Goal: Task Accomplishment & Management: Use online tool/utility

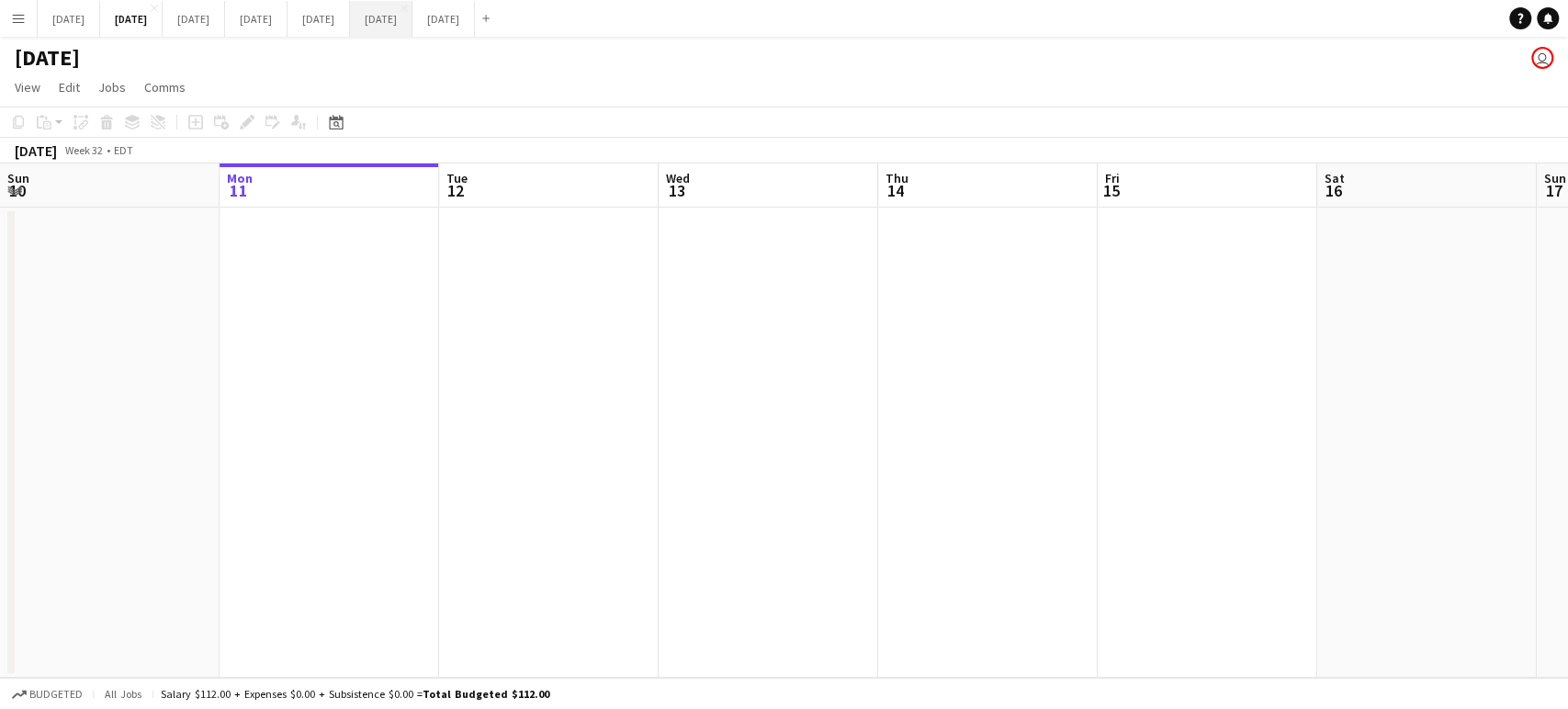
click at [412, 30] on button "[DATE] Close" at bounding box center [381, 19] width 62 height 36
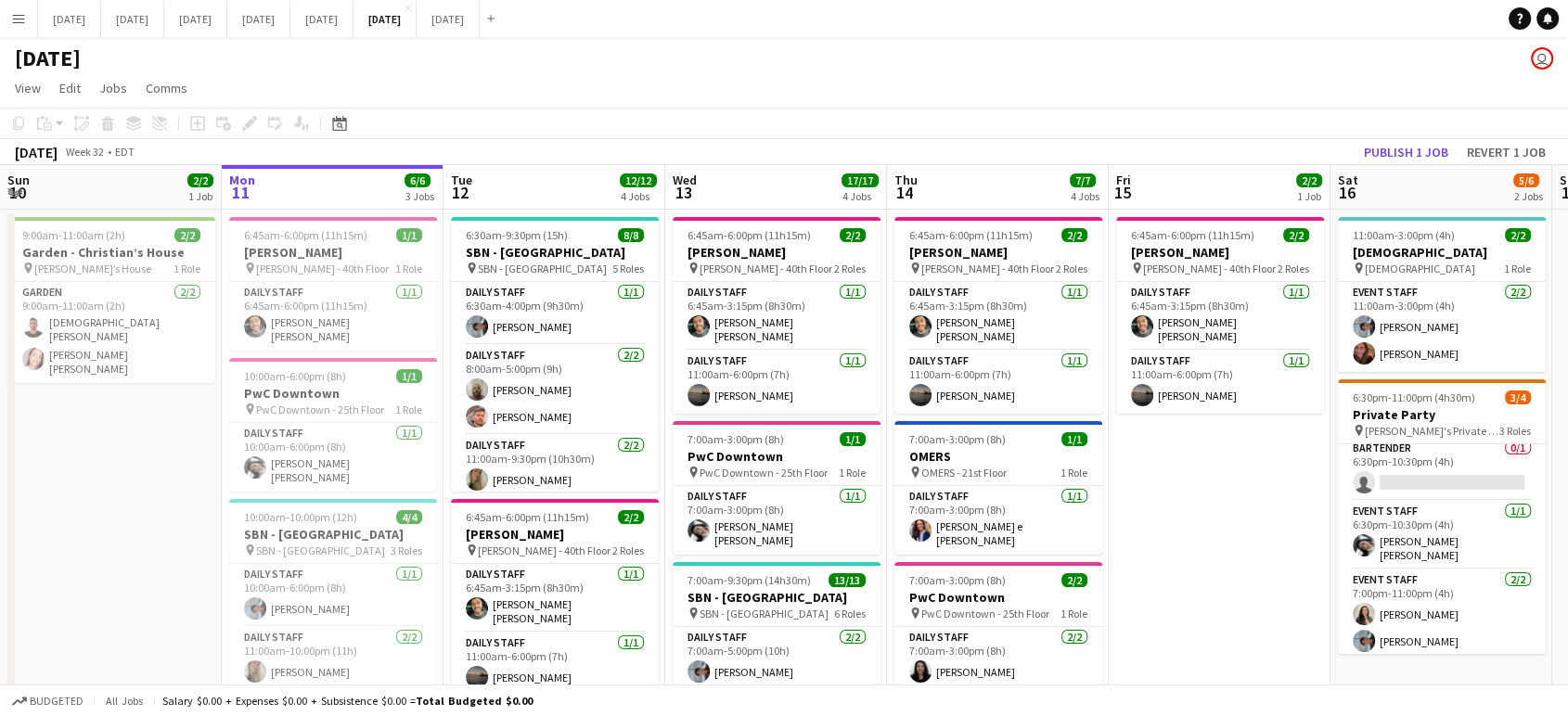
scroll to position [0, 442]
drag, startPoint x: 1549, startPoint y: 552, endPoint x: 1550, endPoint y: 529, distance: 23.0
click at [1550, 529] on app-date-cell "11:00am-3:00pm (4h) 2/2 [DEMOGRAPHIC_DATA] pin [GEOGRAPHIC_DATA] 1 Role Event S…" at bounding box center [1441, 606] width 222 height 793
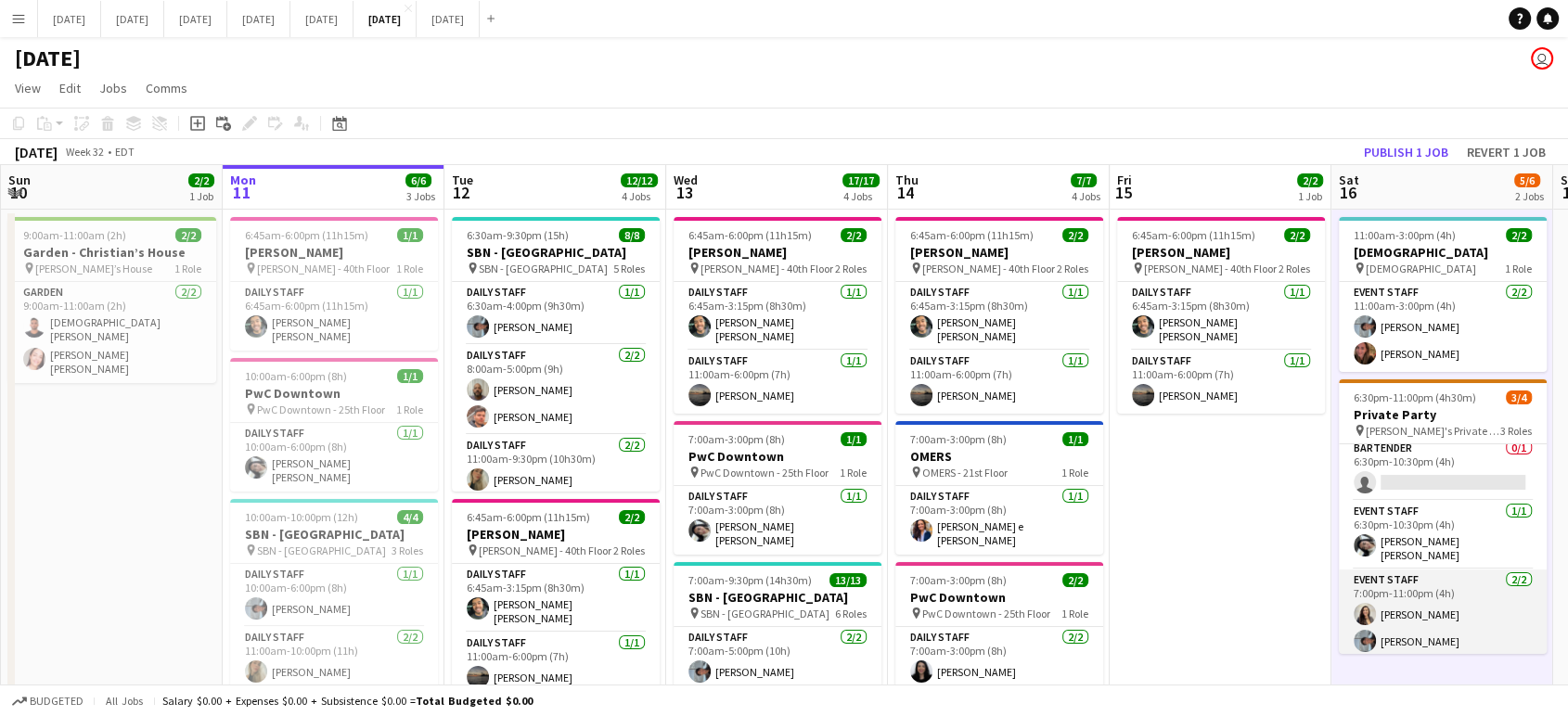
click at [1499, 613] on app-card-role "Event Staff [DATE] 7:00pm-11:00pm (4h) [PERSON_NAME] [PERSON_NAME]" at bounding box center [1442, 614] width 207 height 90
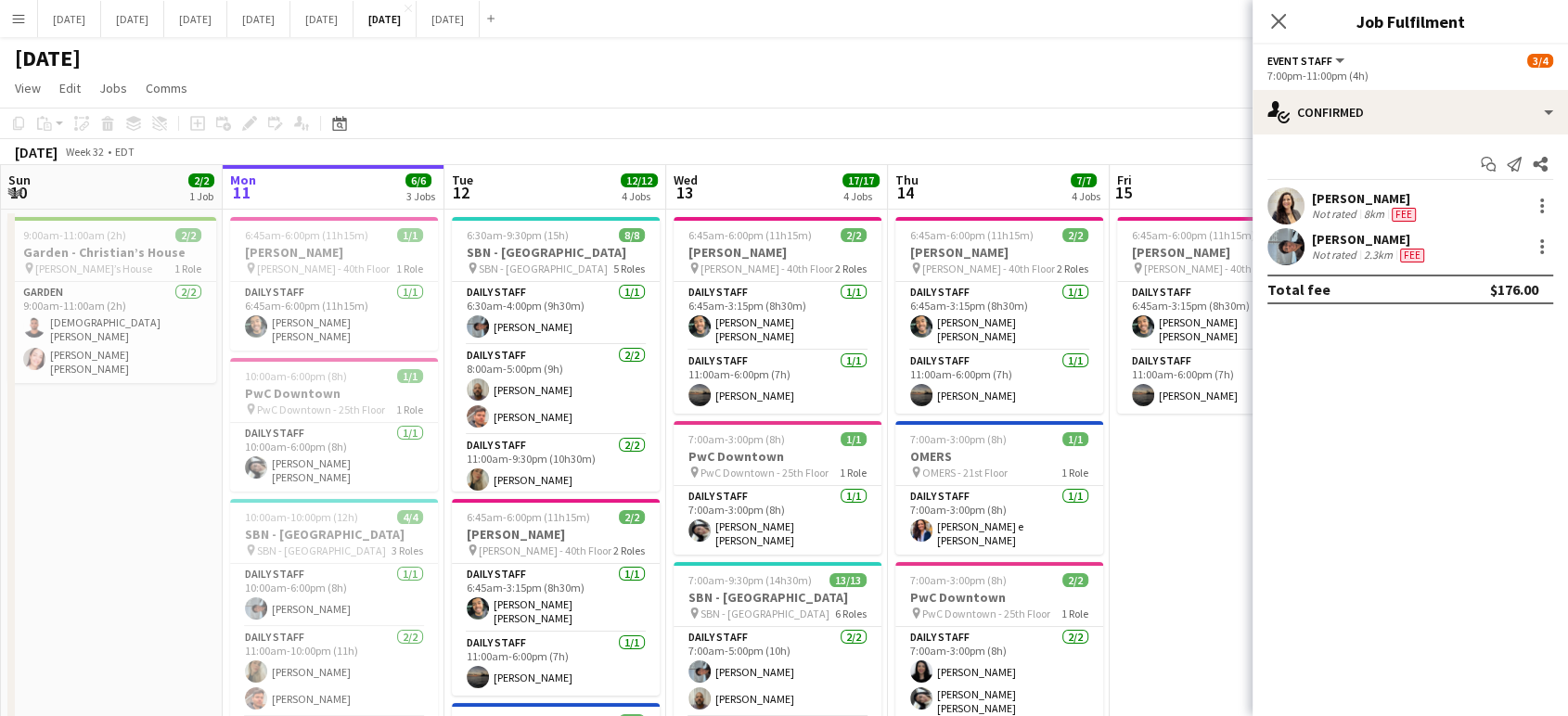
click at [1234, 559] on app-date-cell "6:45am-6:00pm (11h15m) 2/2 [PERSON_NAME] pin [PERSON_NAME] - 40th Floor 2 Roles…" at bounding box center [1220, 606] width 222 height 793
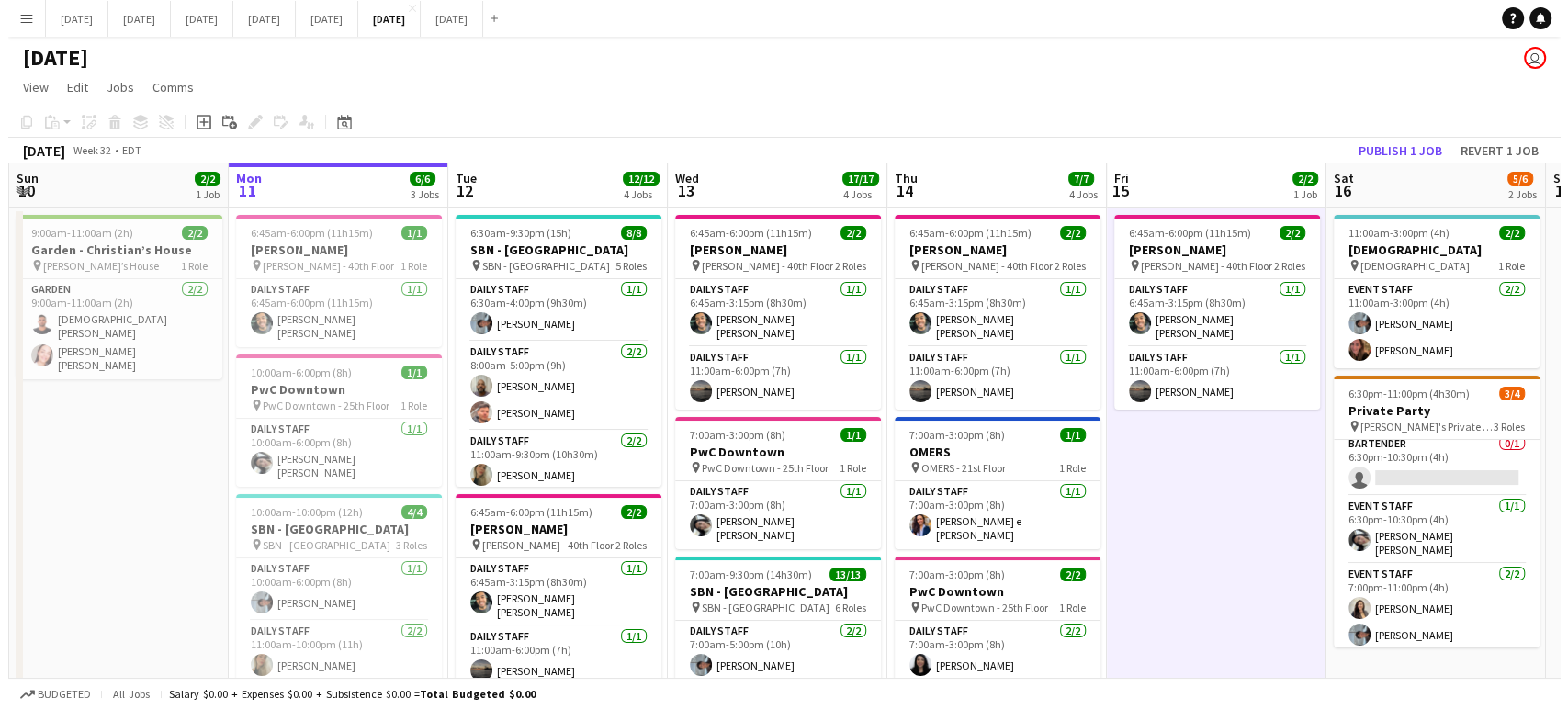
scroll to position [0, 437]
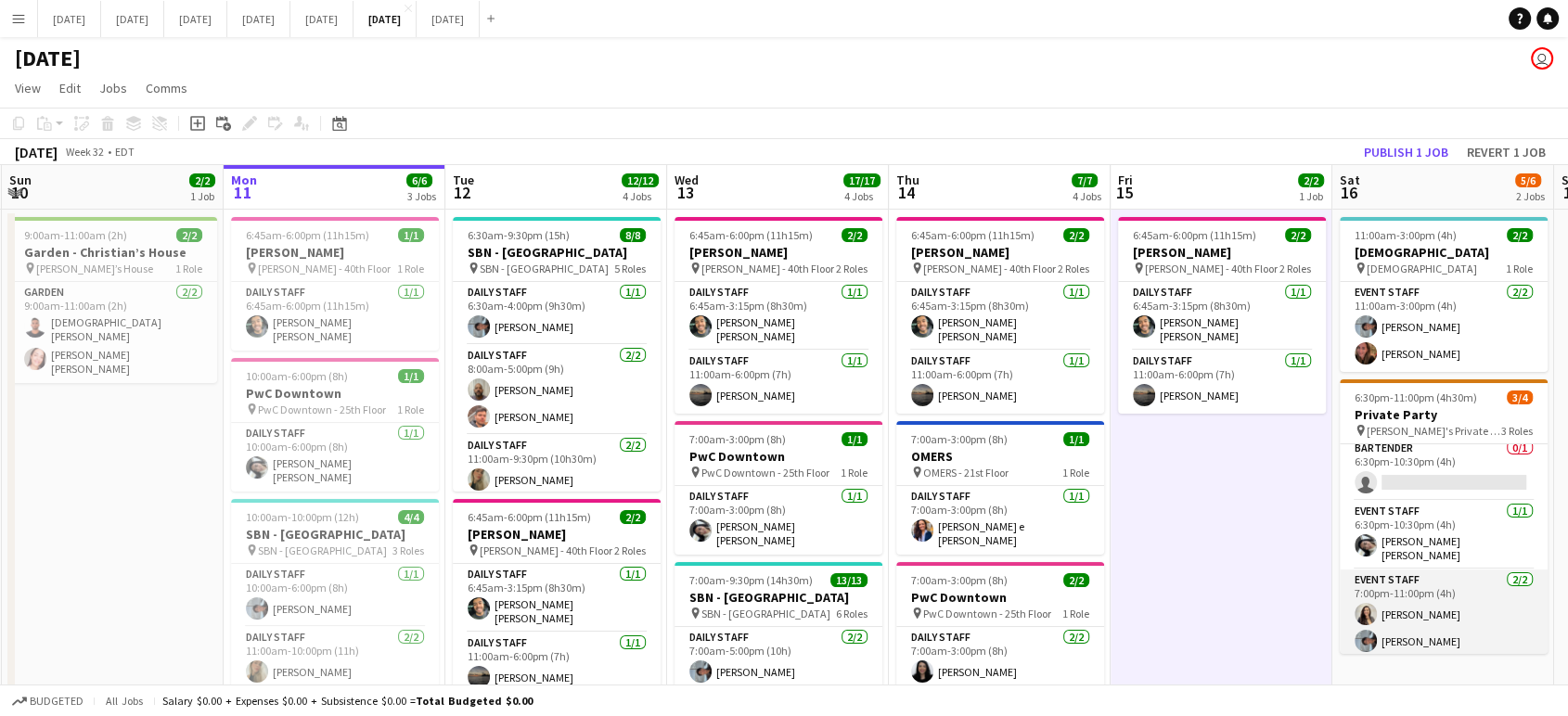
click at [1487, 606] on app-card-role "Event Staff [DATE] 7:00pm-11:00pm (4h) [PERSON_NAME] [PERSON_NAME]" at bounding box center [1443, 614] width 207 height 90
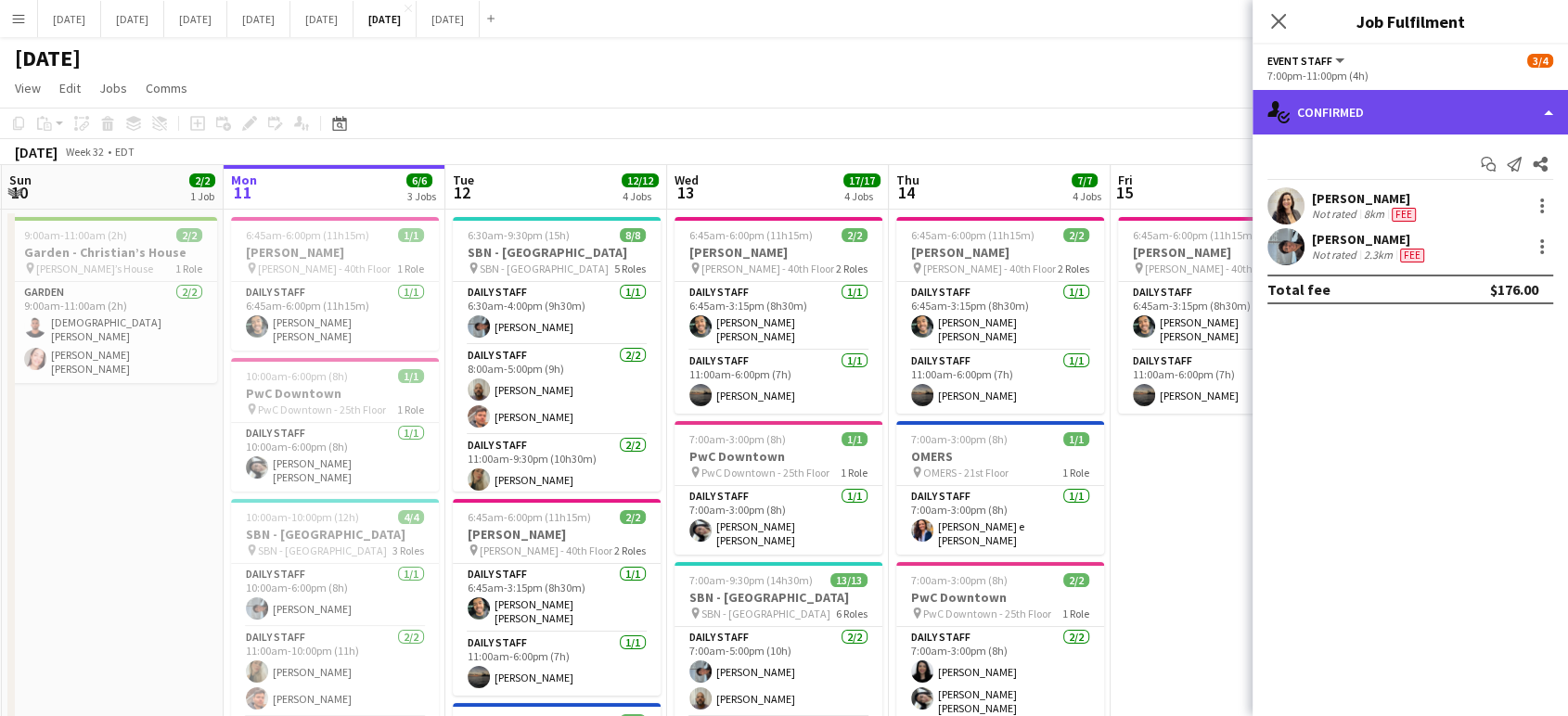
click at [1555, 108] on div "single-neutral-actions-check-2 Confirmed" at bounding box center [1410, 112] width 316 height 45
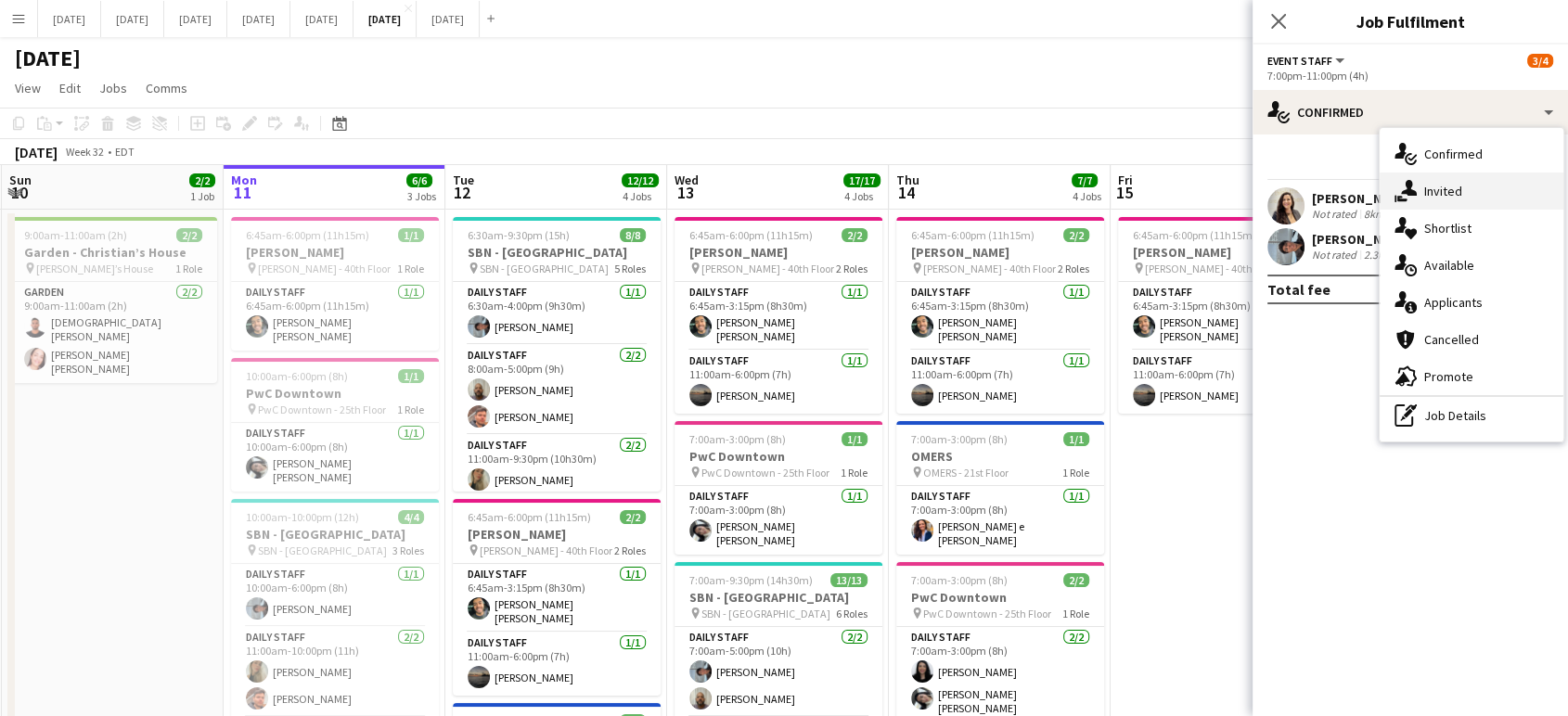
click at [1492, 187] on div "single-neutral-actions-share-1 Invited" at bounding box center [1471, 190] width 184 height 37
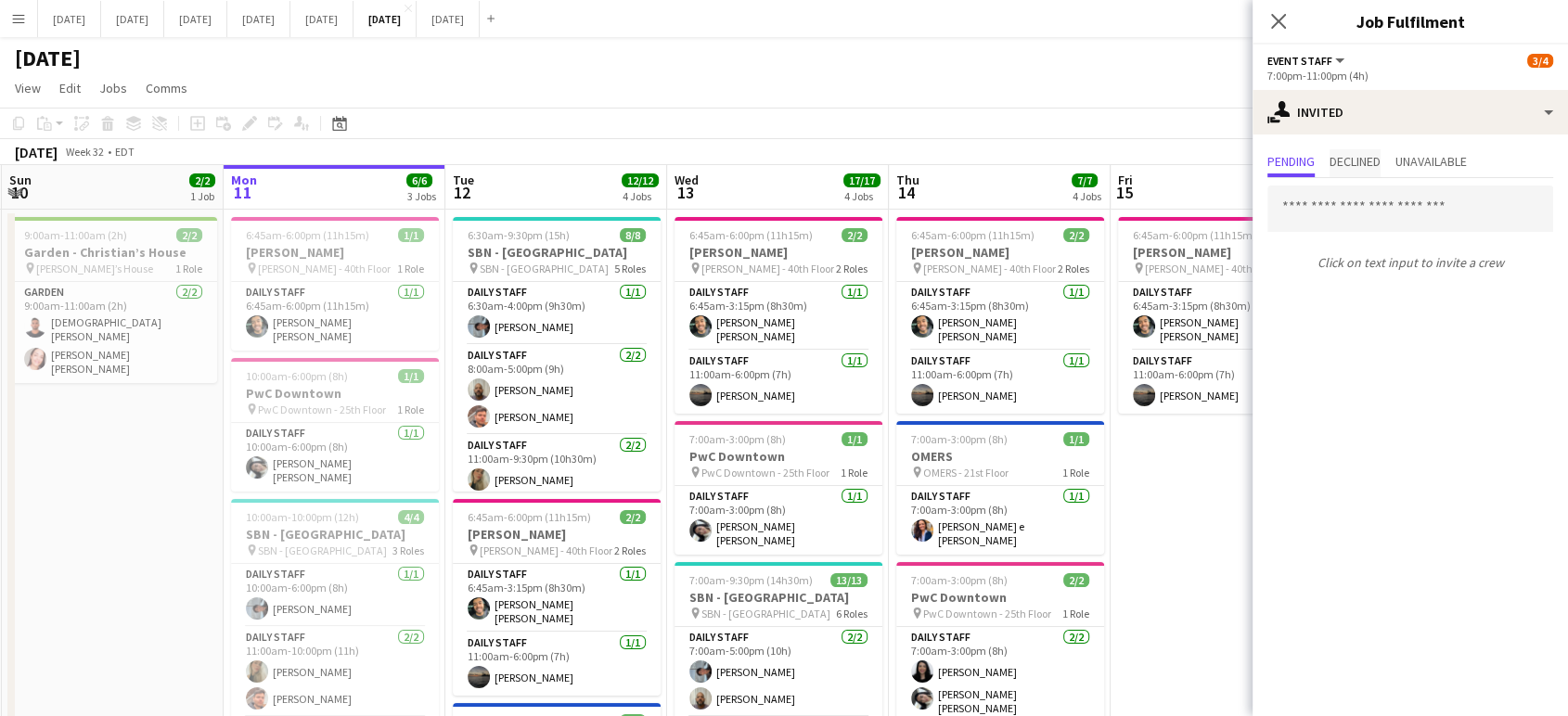
click at [1372, 174] on span "Declined" at bounding box center [1355, 163] width 51 height 28
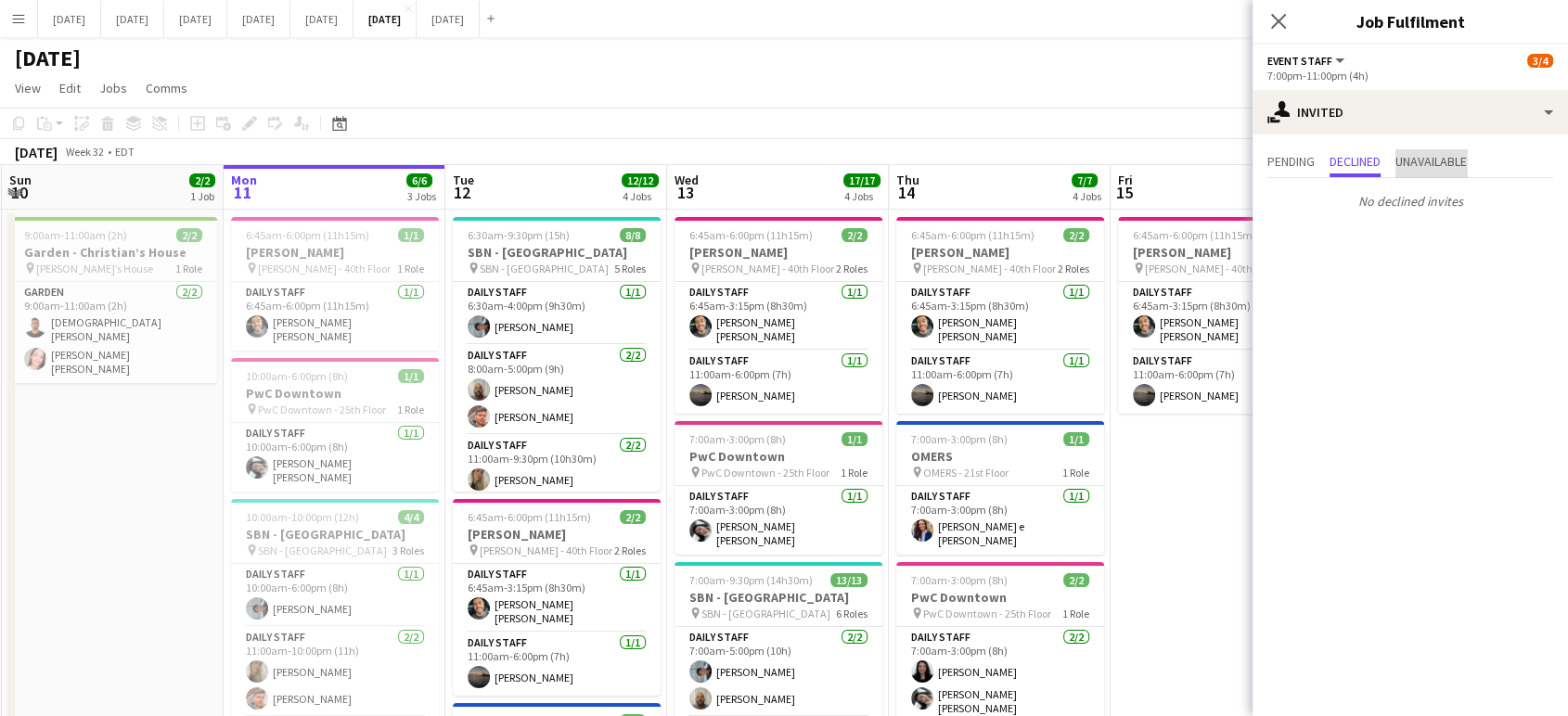
click at [1412, 164] on span "Unavailable" at bounding box center [1431, 162] width 71 height 13
click at [1303, 166] on span "Pending" at bounding box center [1291, 162] width 48 height 13
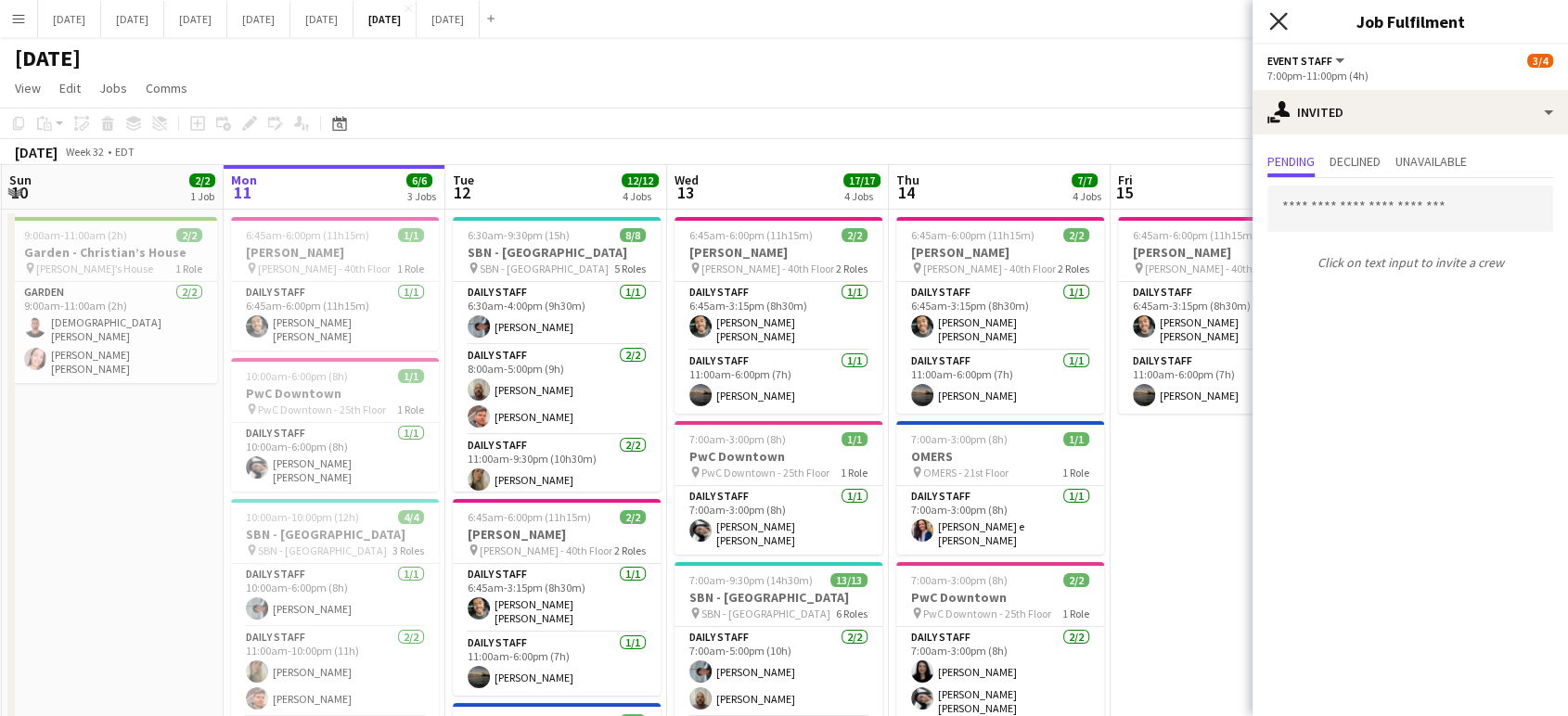
click at [1279, 29] on icon "Close pop-in" at bounding box center [1278, 21] width 18 height 18
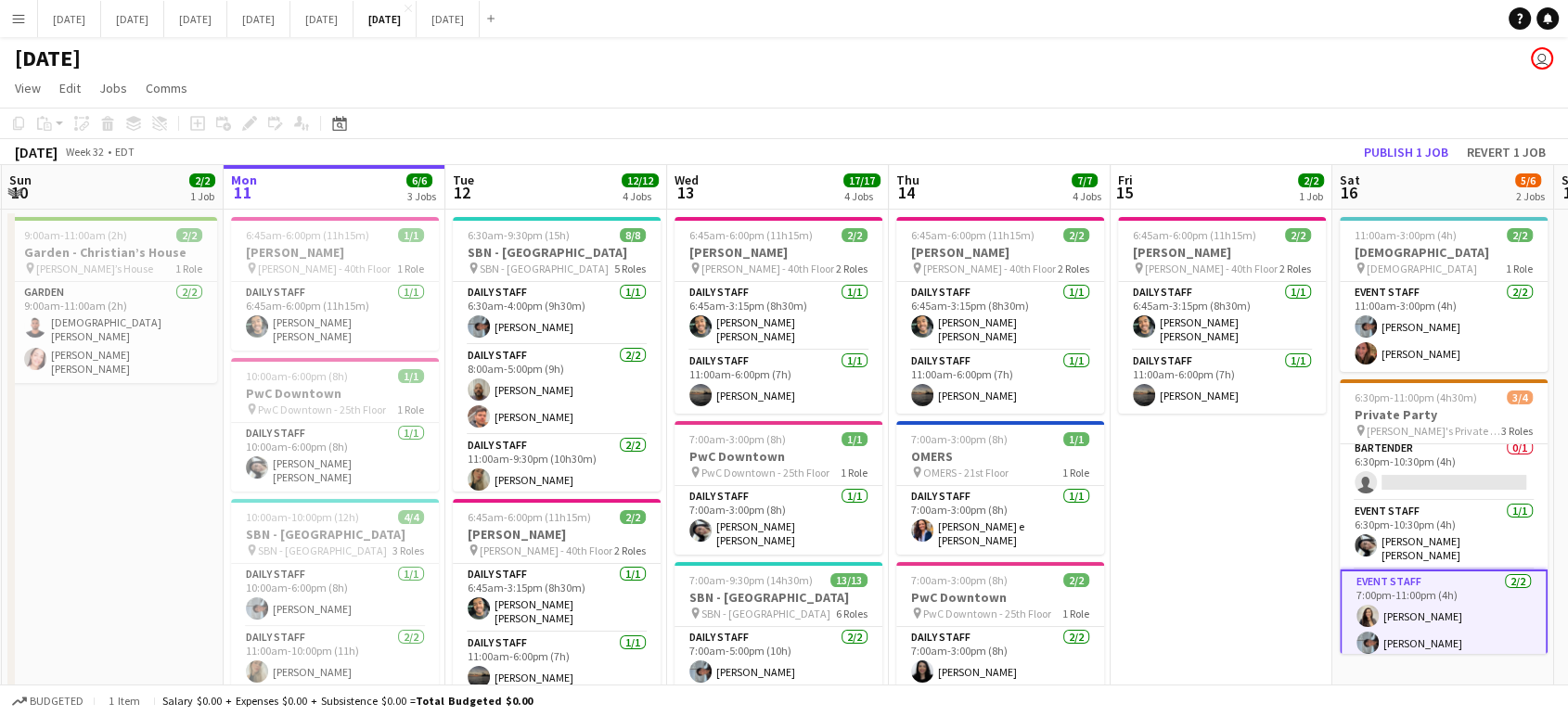
click at [29, 21] on button "Menu" at bounding box center [18, 18] width 37 height 37
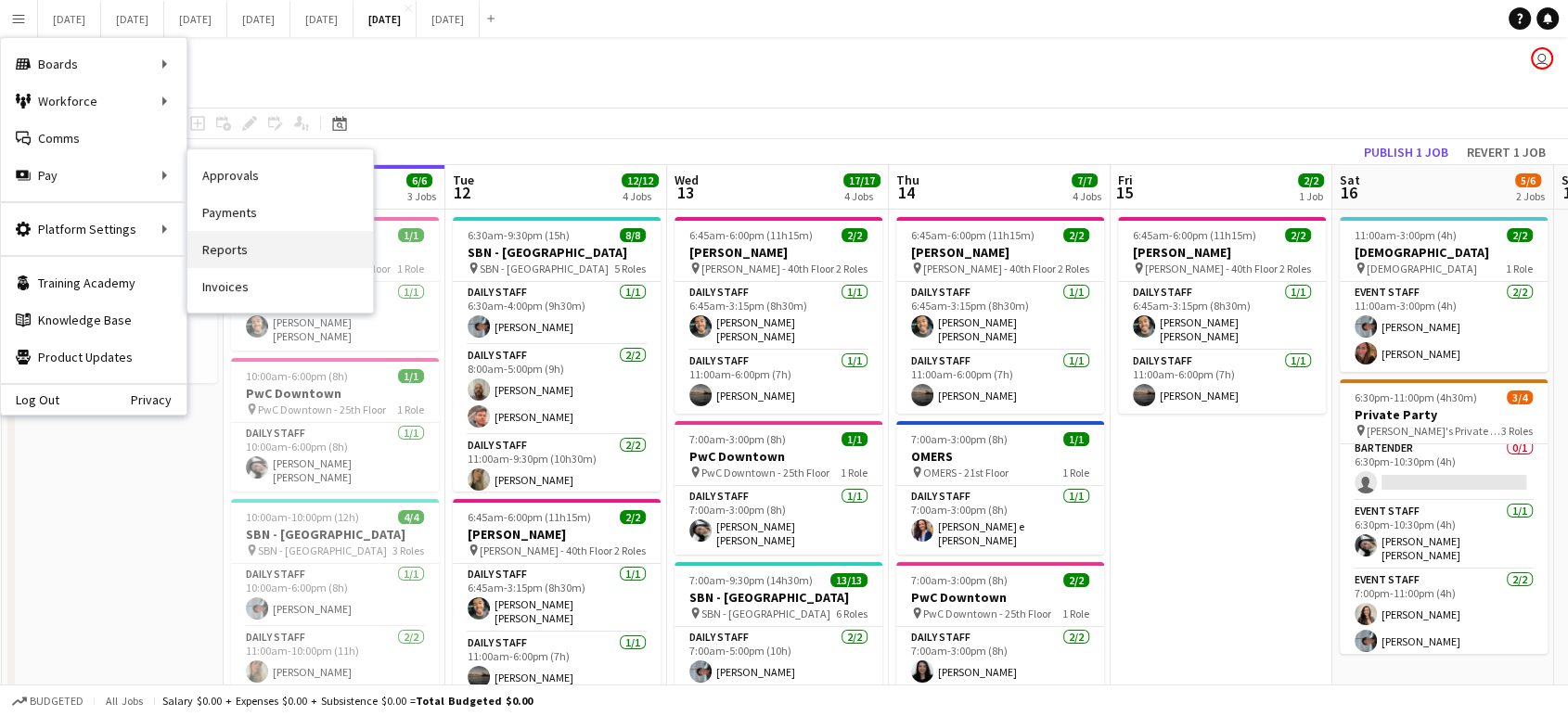
click at [247, 242] on link "Reports" at bounding box center [280, 249] width 186 height 37
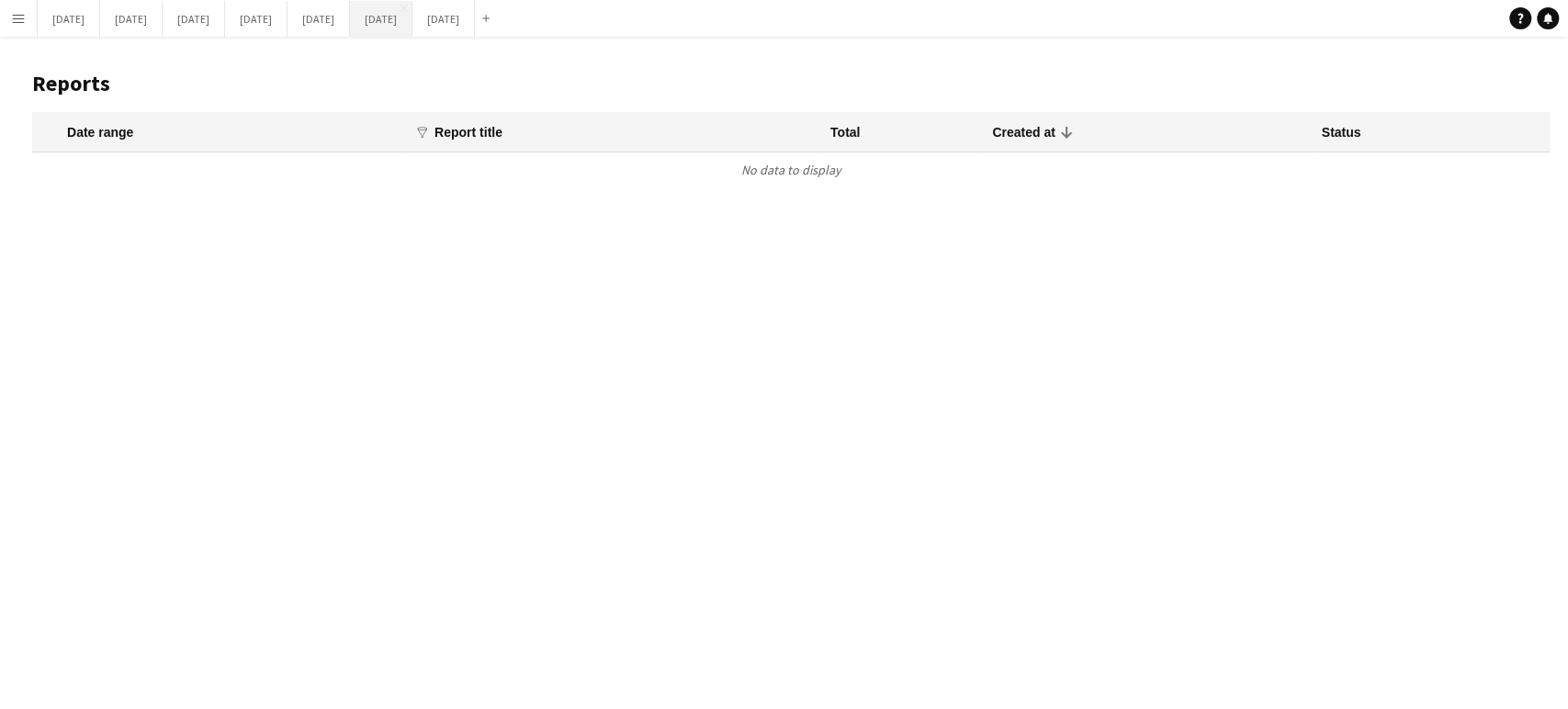
click at [412, 18] on button "[DATE] Close" at bounding box center [381, 19] width 62 height 36
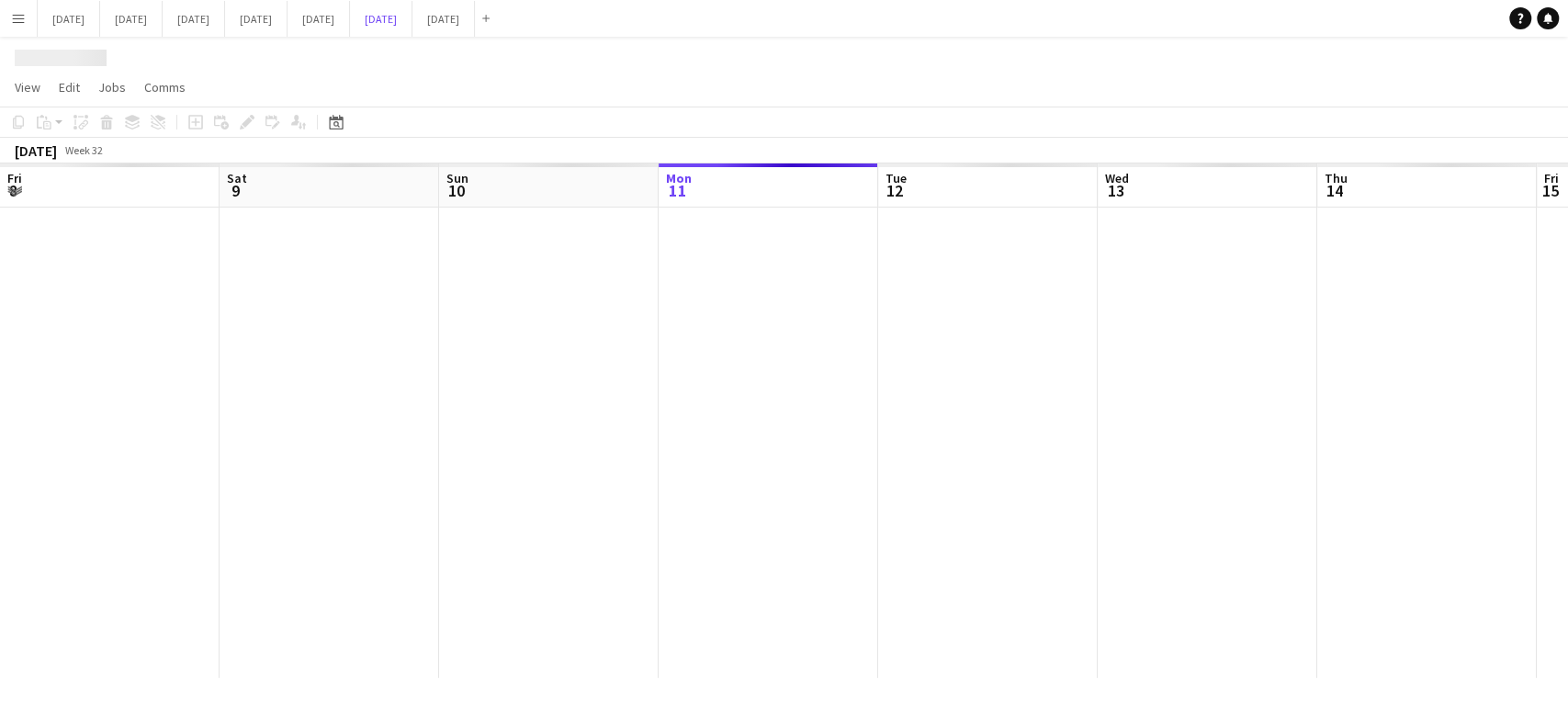
scroll to position [0, 439]
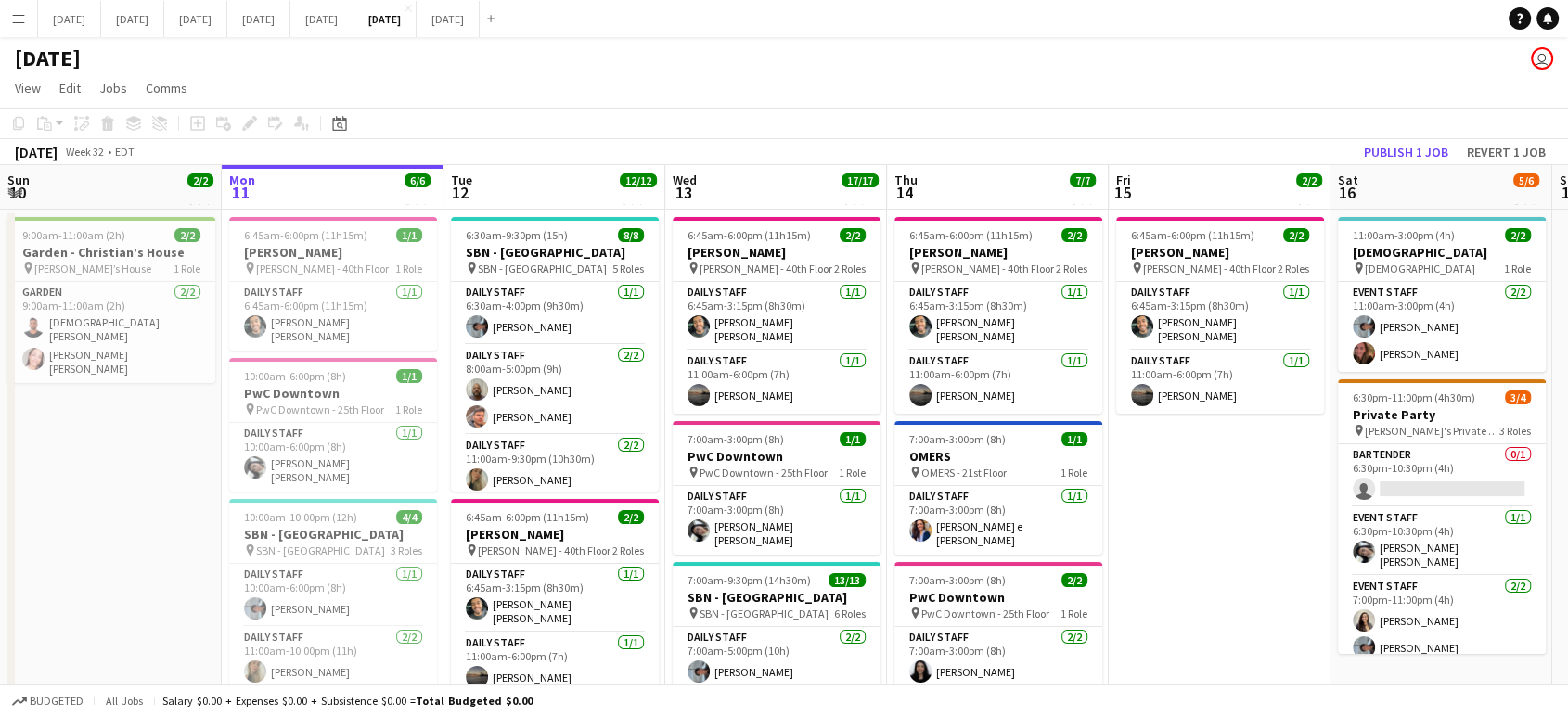
click at [15, 22] on app-icon "Menu" at bounding box center [19, 19] width 15 height 15
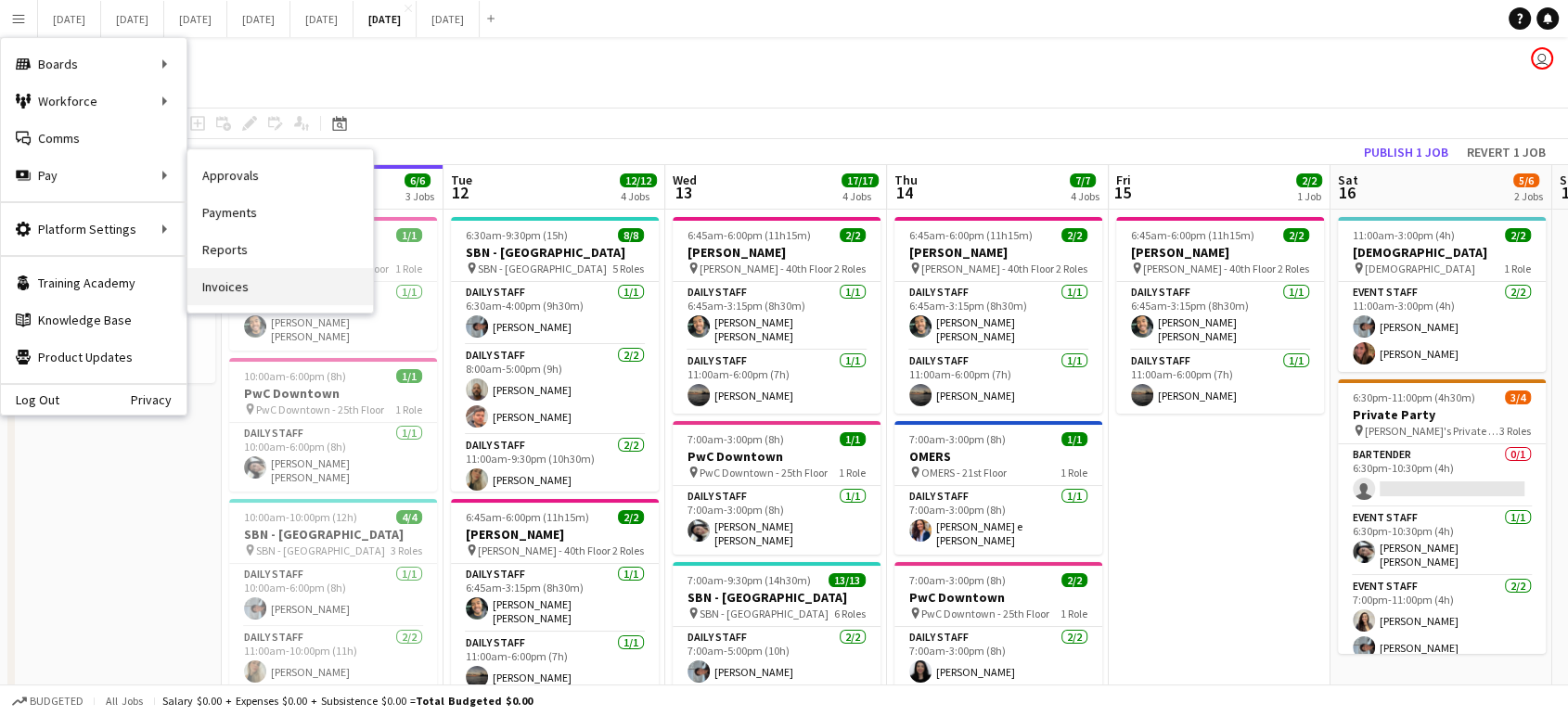
click at [239, 290] on link "Invoices" at bounding box center [280, 286] width 186 height 37
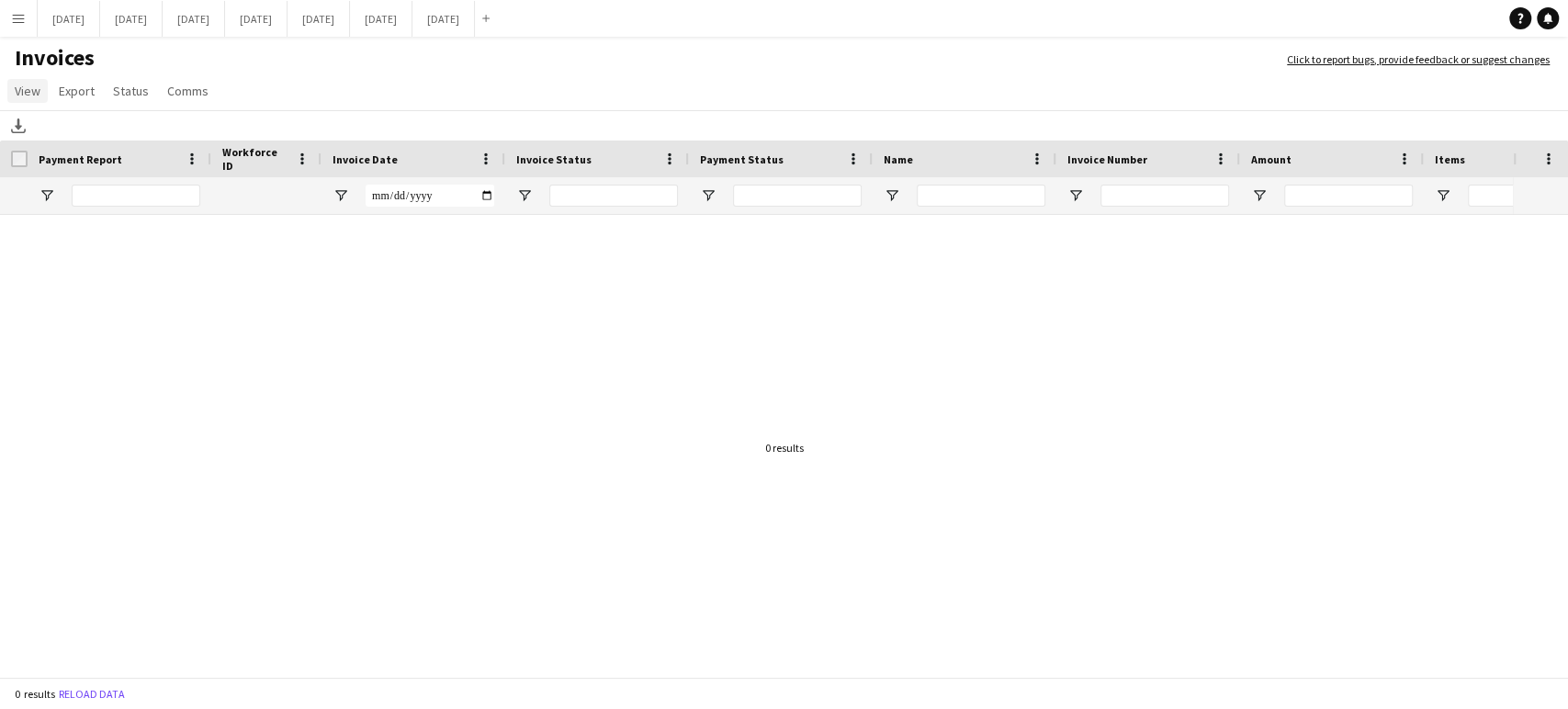
click at [35, 97] on span "View" at bounding box center [27, 91] width 25 height 17
click at [486, 196] on input "Invoice Date Filter Input" at bounding box center [429, 195] width 129 height 22
type input "**********"
click at [15, 27] on button "Menu" at bounding box center [18, 18] width 37 height 37
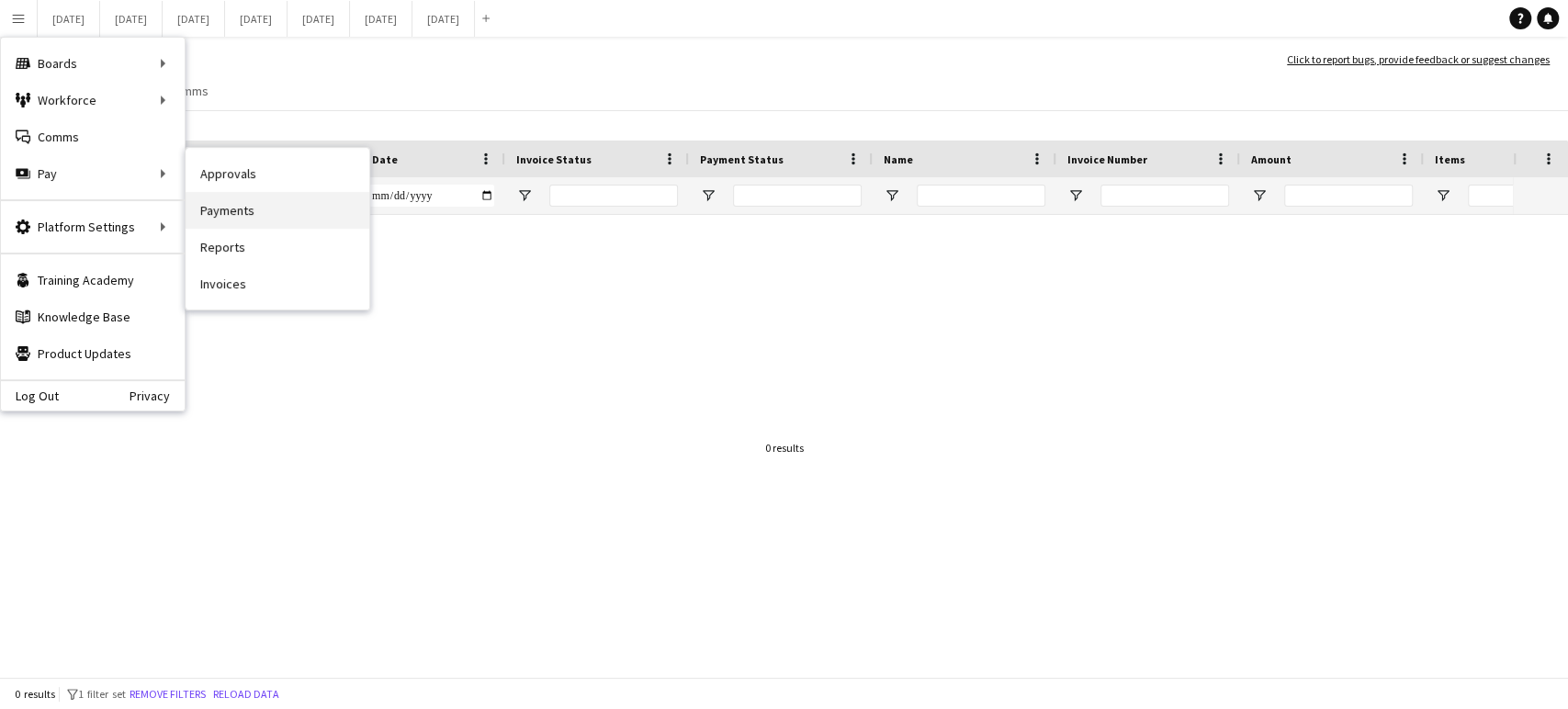
click at [229, 207] on link "Payments" at bounding box center [277, 210] width 184 height 37
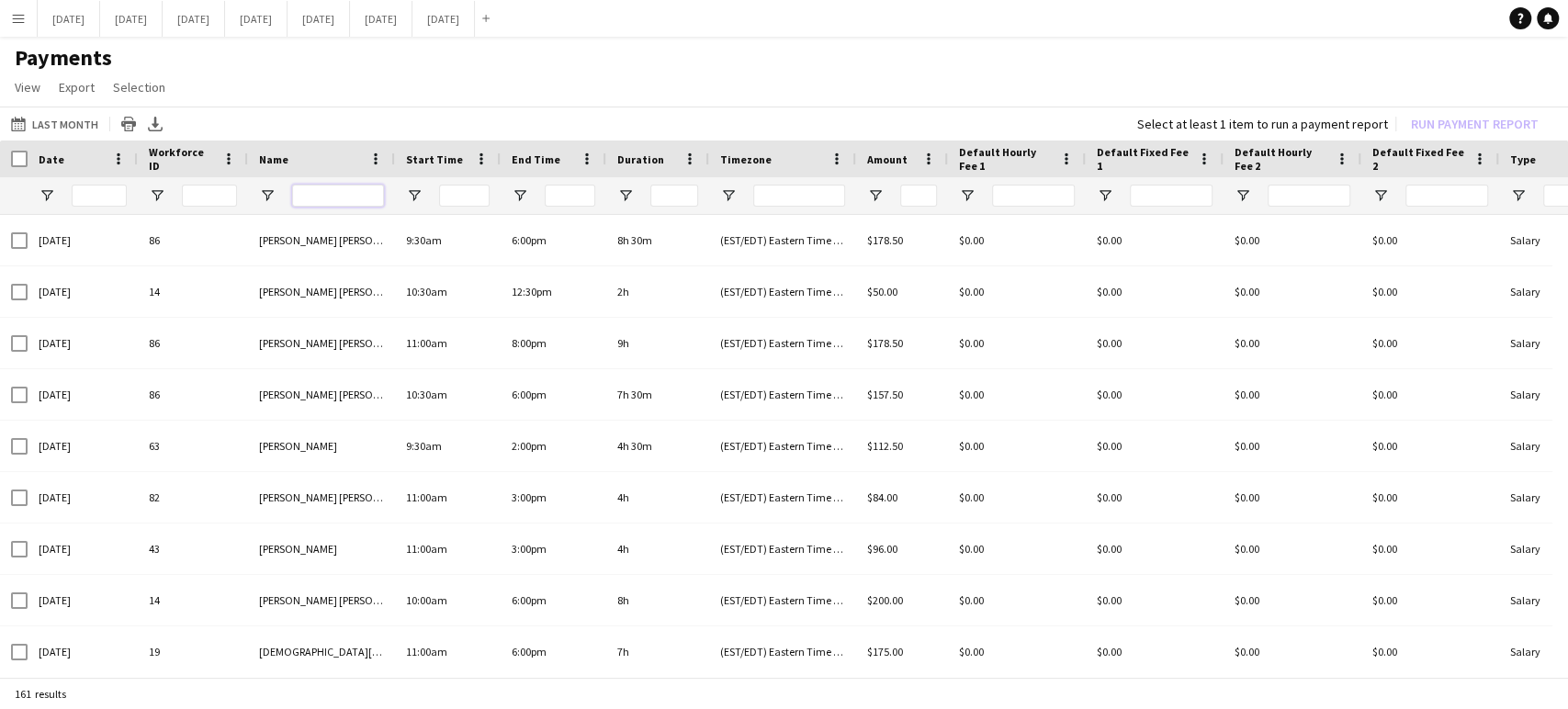
click at [320, 196] on input "Name Filter Input" at bounding box center [338, 195] width 92 height 22
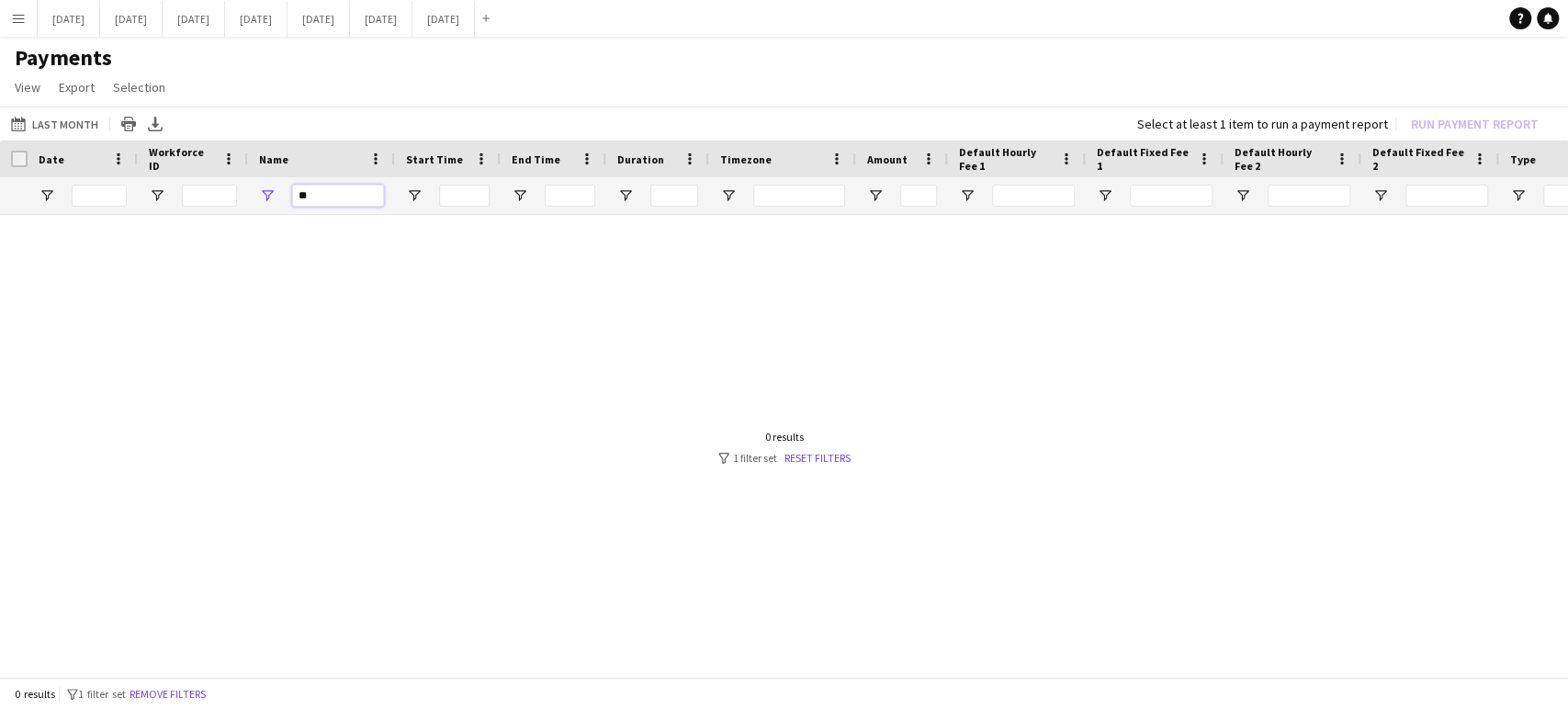
type input "*"
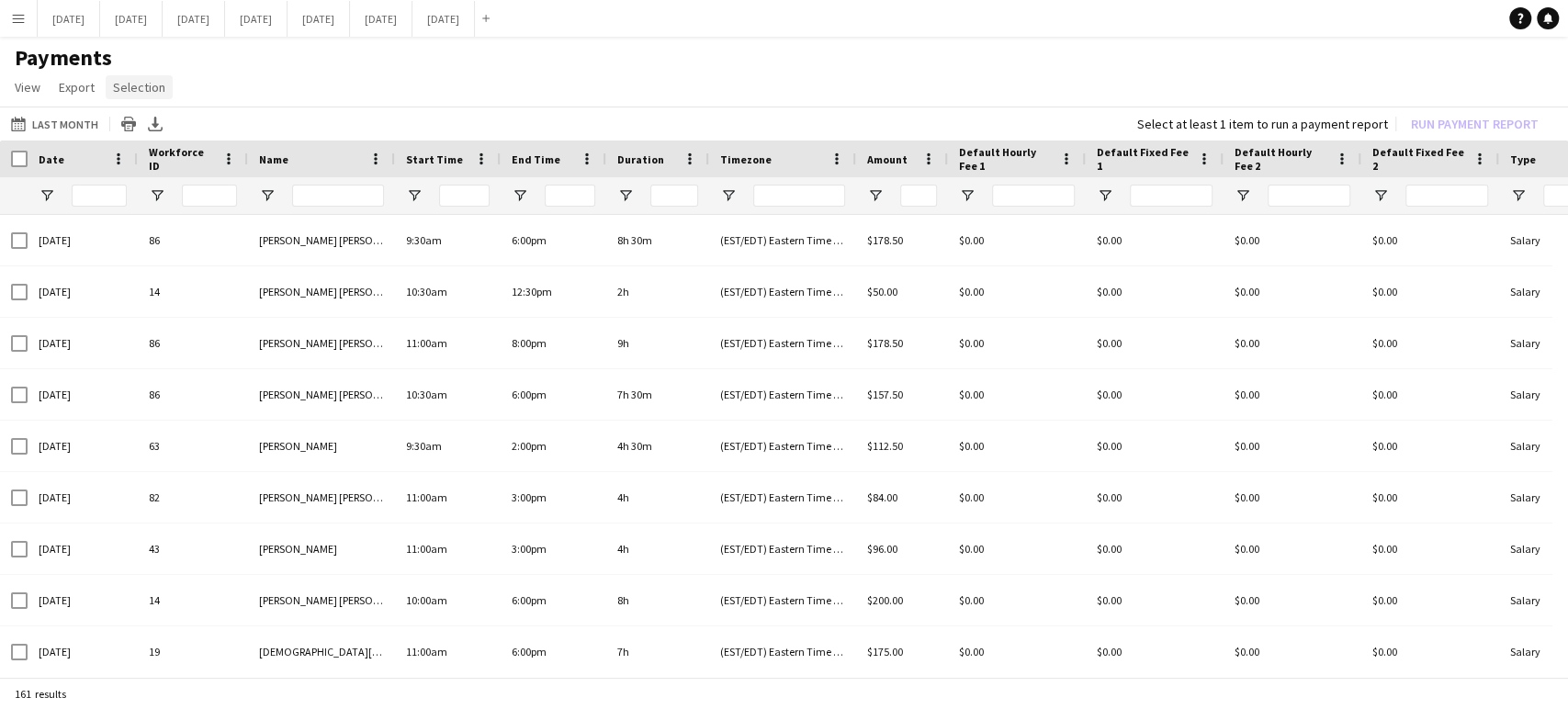
click at [127, 77] on link "Selection" at bounding box center [138, 87] width 67 height 24
click at [79, 92] on span "Export" at bounding box center [76, 88] width 36 height 17
click at [37, 96] on link "View" at bounding box center [27, 87] width 40 height 24
drag, startPoint x: 423, startPoint y: 94, endPoint x: 435, endPoint y: 91, distance: 12.4
click at [429, 95] on app-page-menu "View Customise view Customise filters Reset Filters Reset View Reset All Export…" at bounding box center [784, 89] width 1568 height 35
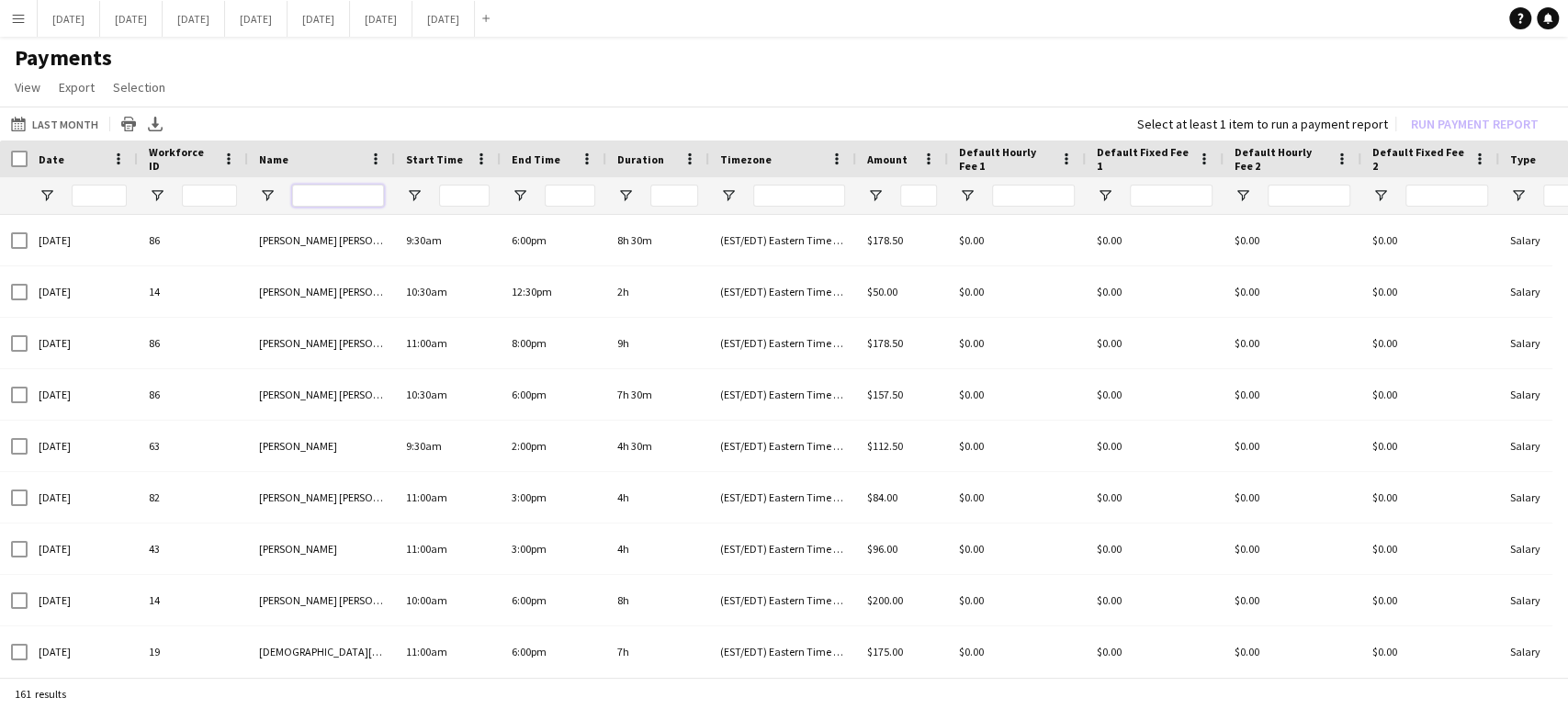
click at [329, 196] on input "Name Filter Input" at bounding box center [338, 195] width 92 height 22
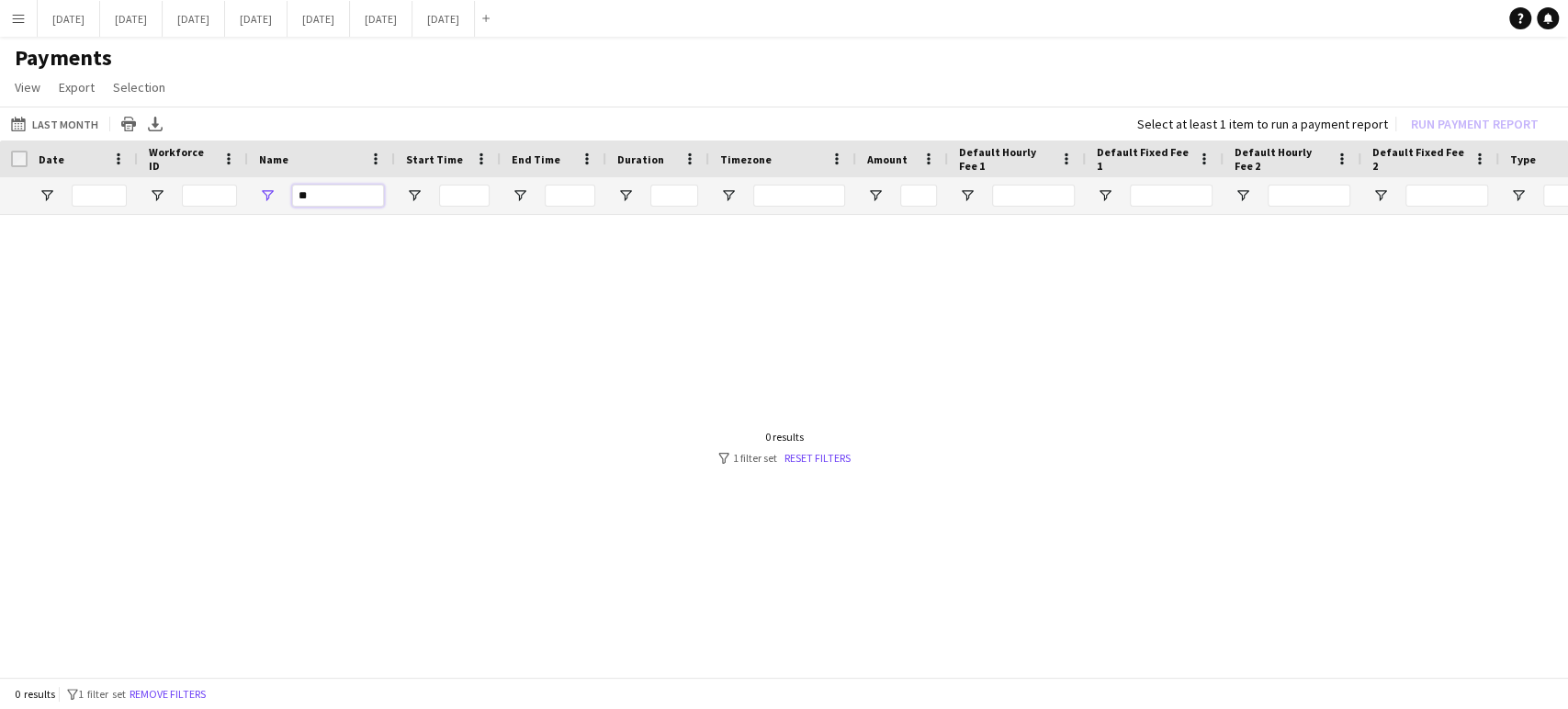
type input "*"
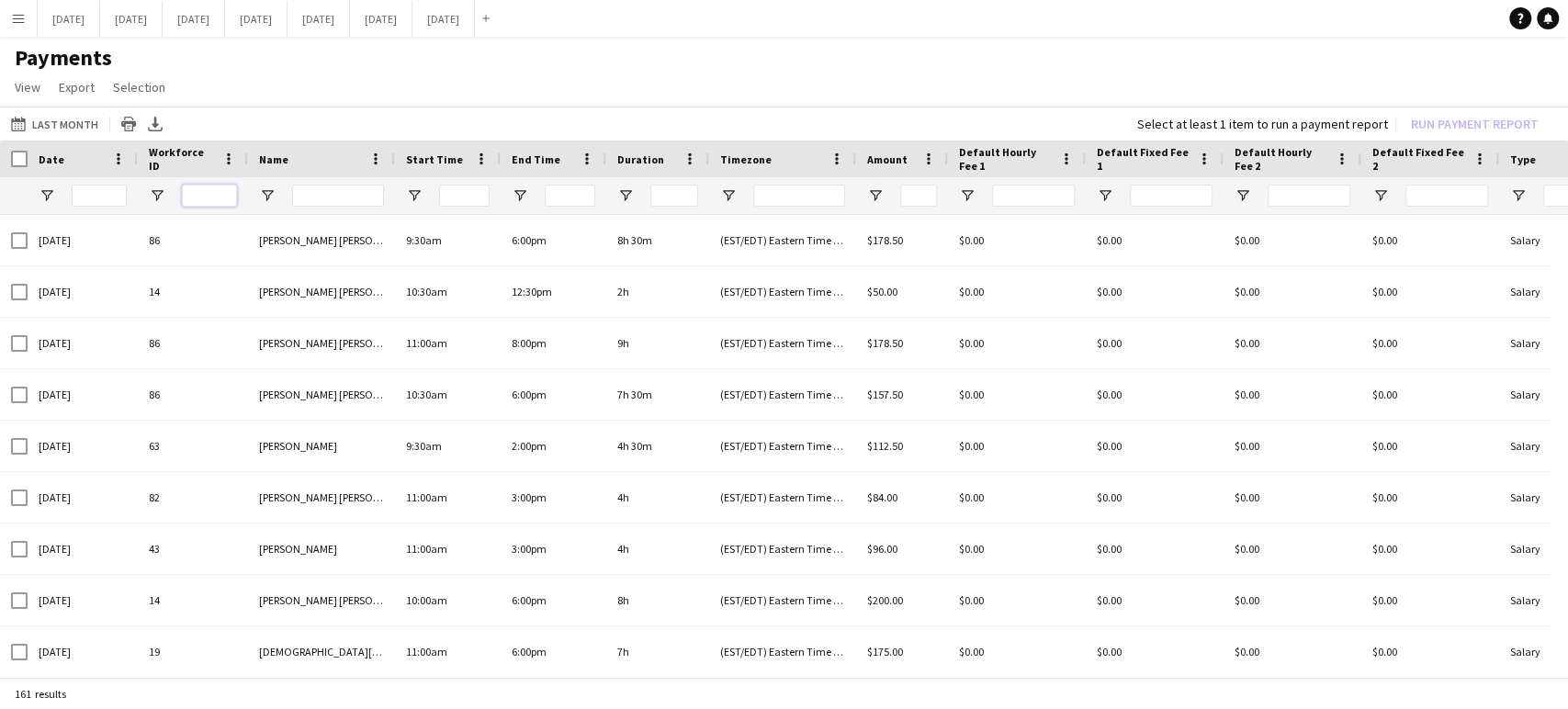
click at [197, 200] on input "Workforce ID Filter Input" at bounding box center [209, 195] width 56 height 22
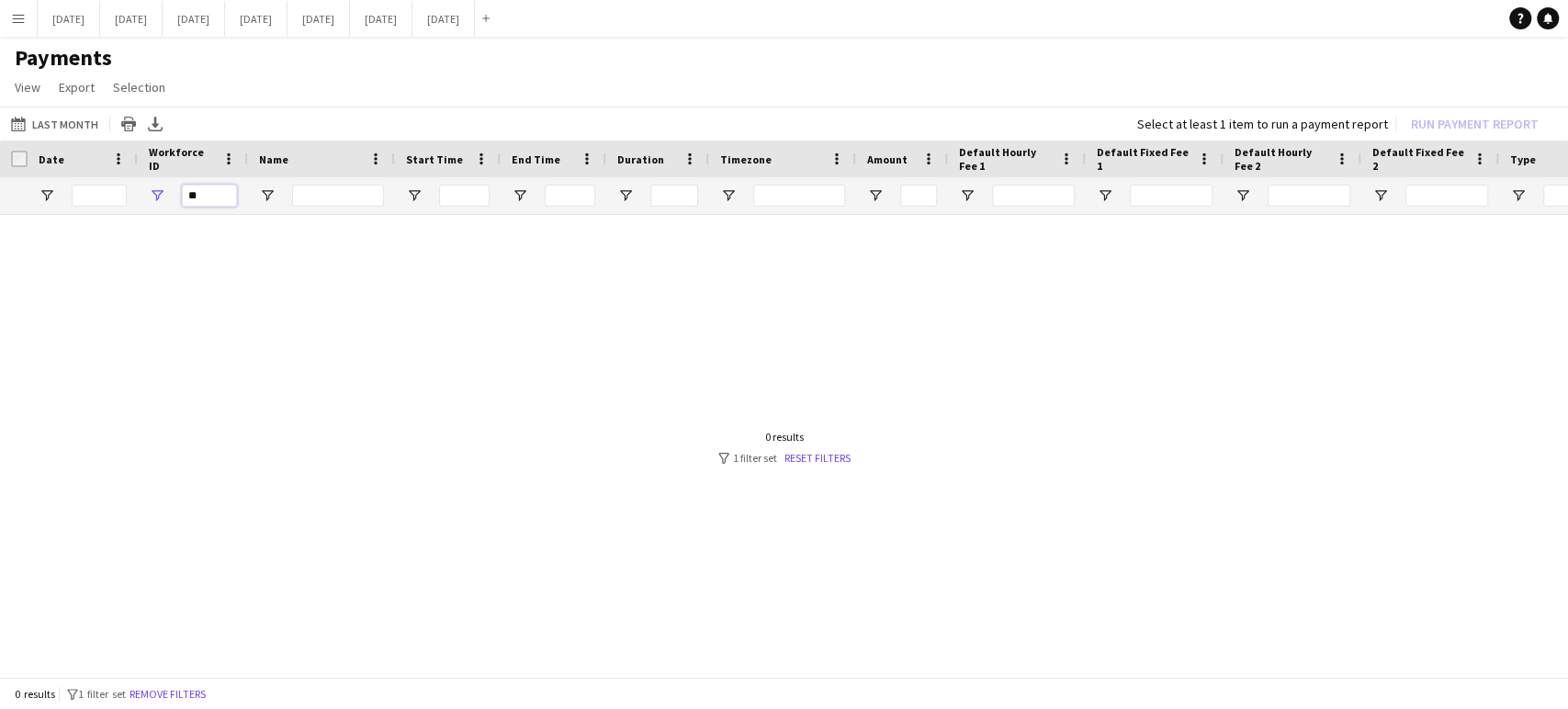
type input "*"
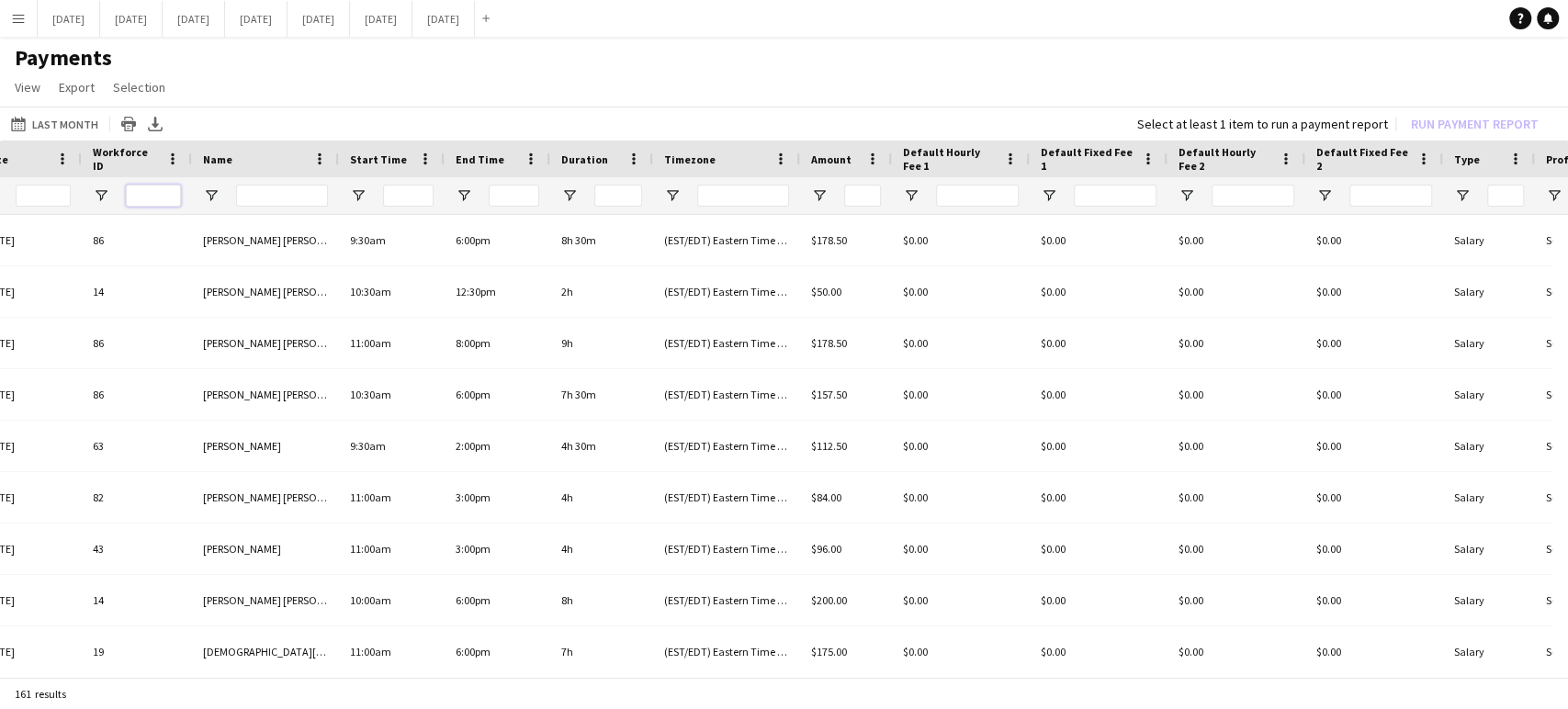
scroll to position [0, 97]
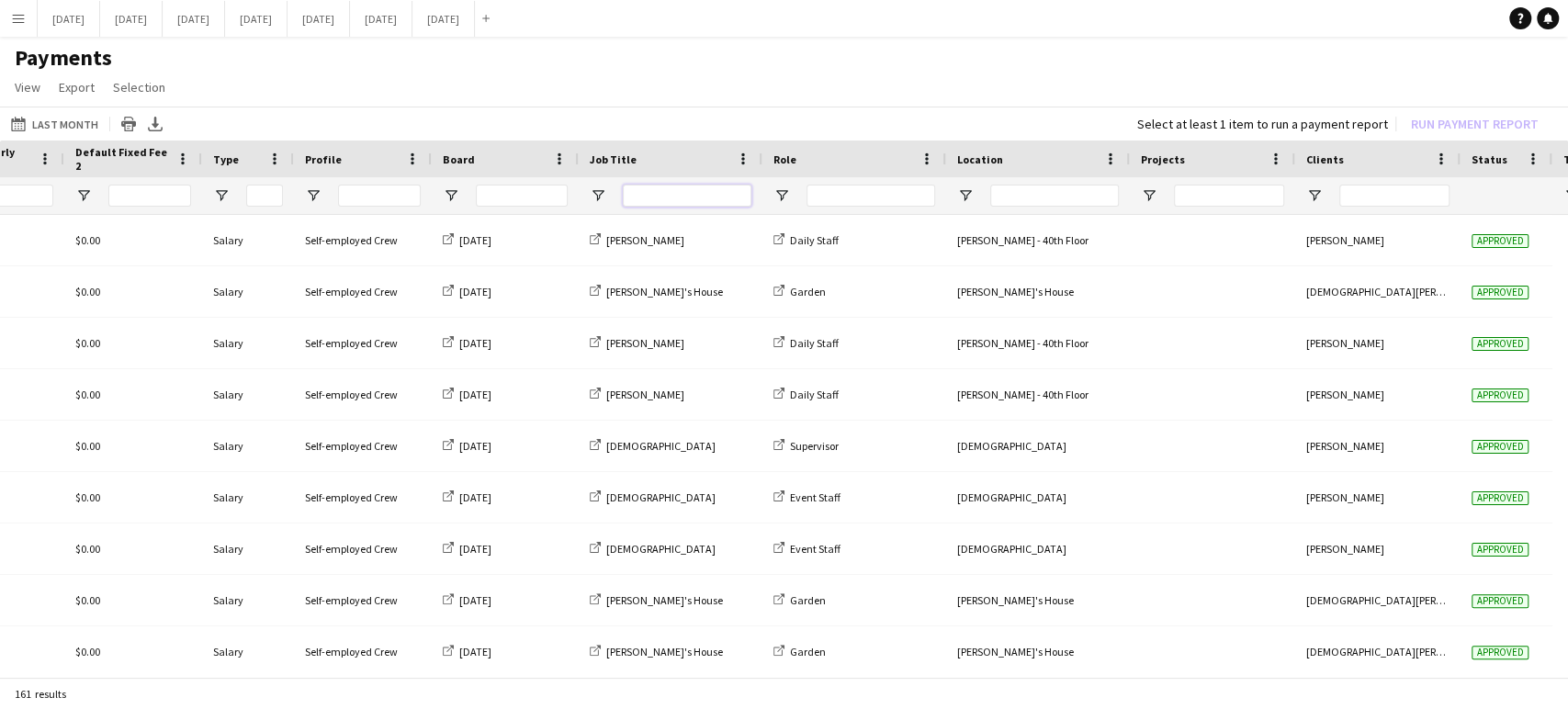
click at [719, 202] on input "Job Title Filter Input" at bounding box center [687, 195] width 129 height 22
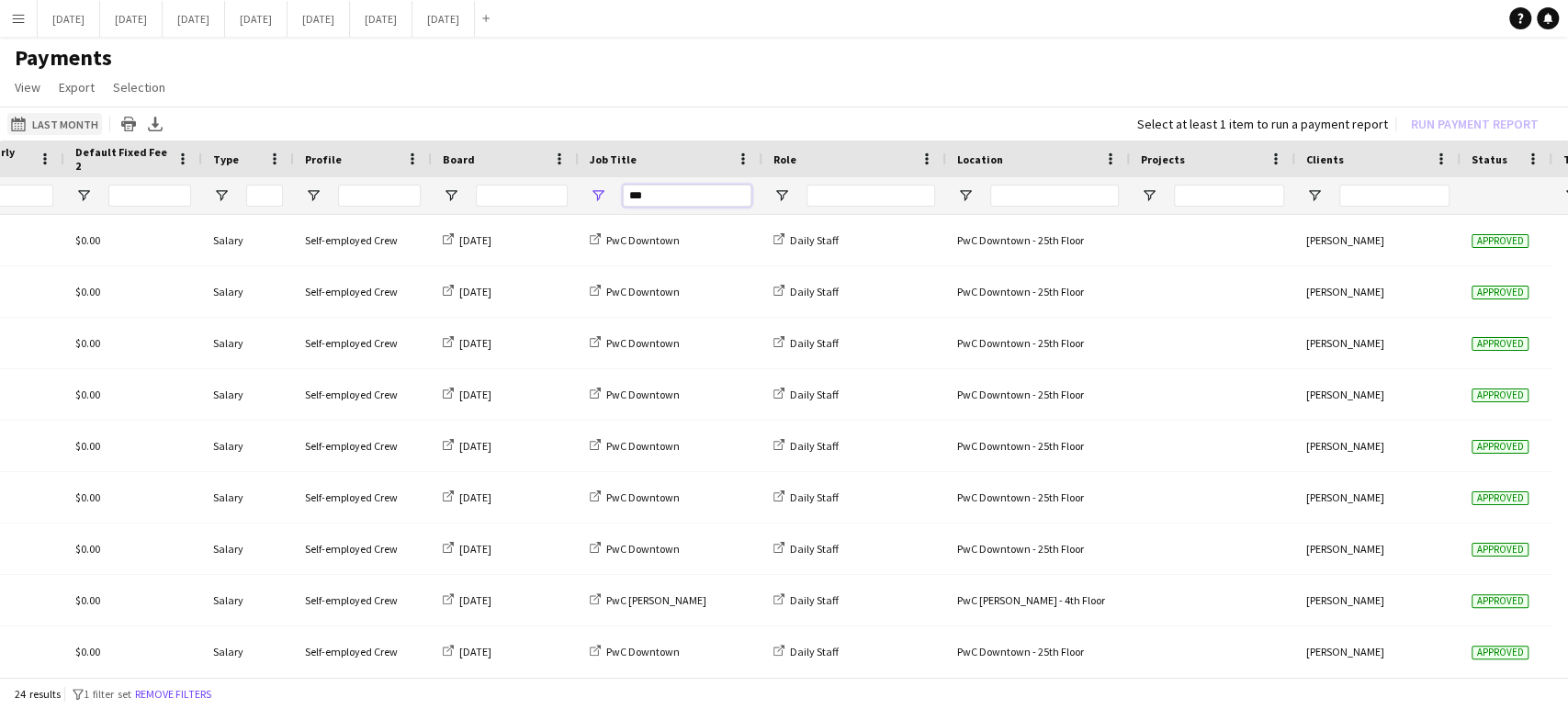
type input "***"
click at [45, 118] on button "Last Month Last Month" at bounding box center [55, 123] width 94 height 22
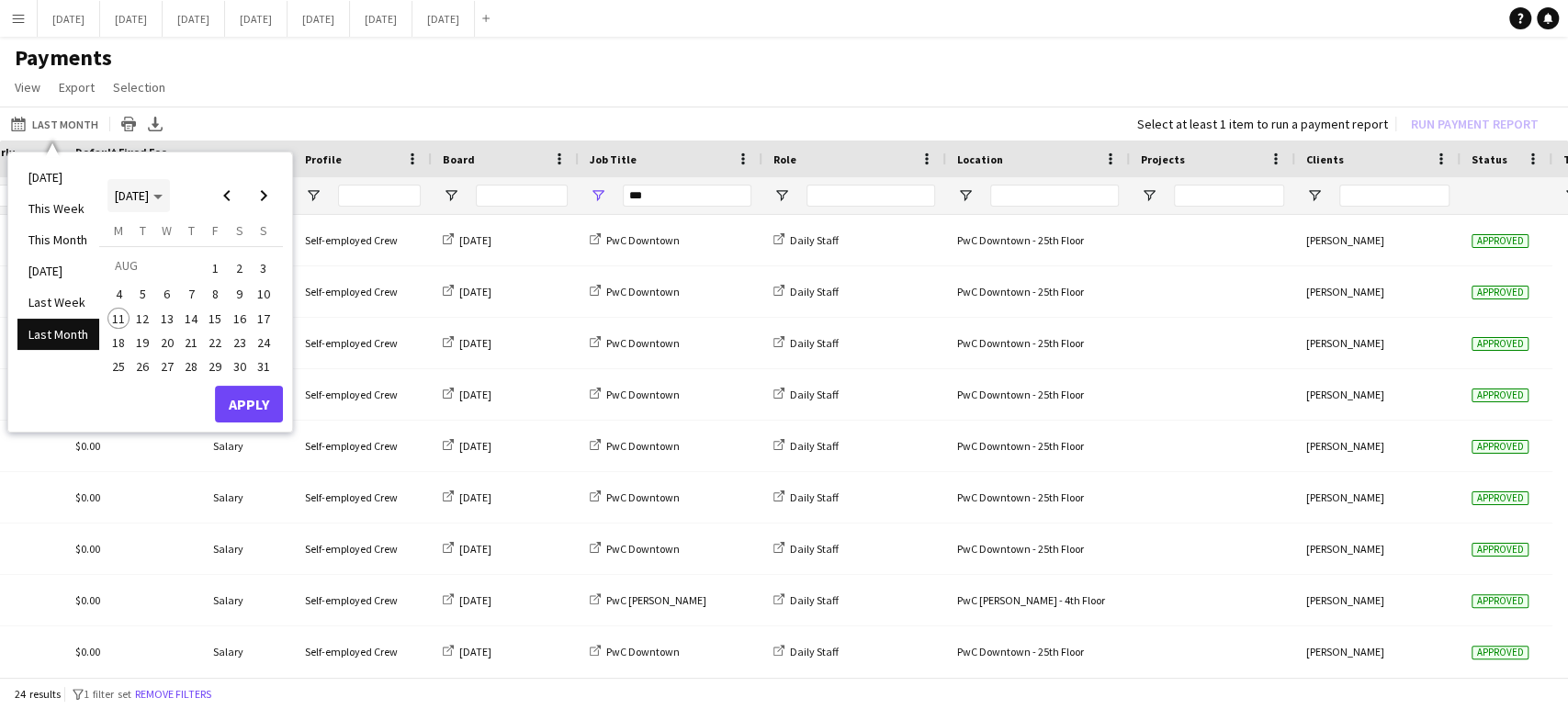
click at [170, 197] on span "Choose month and year" at bounding box center [138, 195] width 62 height 44
click at [172, 297] on span "2025" at bounding box center [170, 289] width 38 height 22
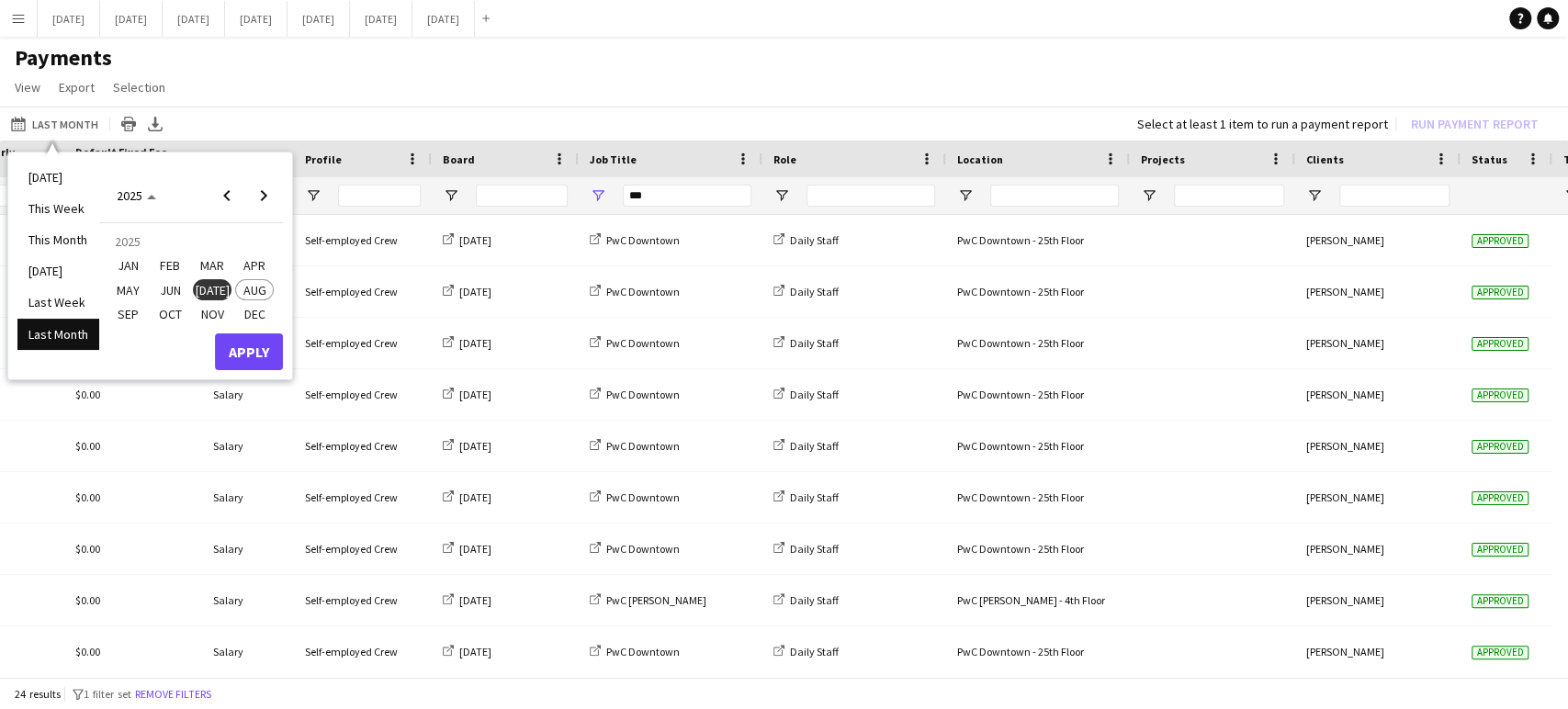
click at [79, 339] on li "Last Month" at bounding box center [58, 333] width 82 height 31
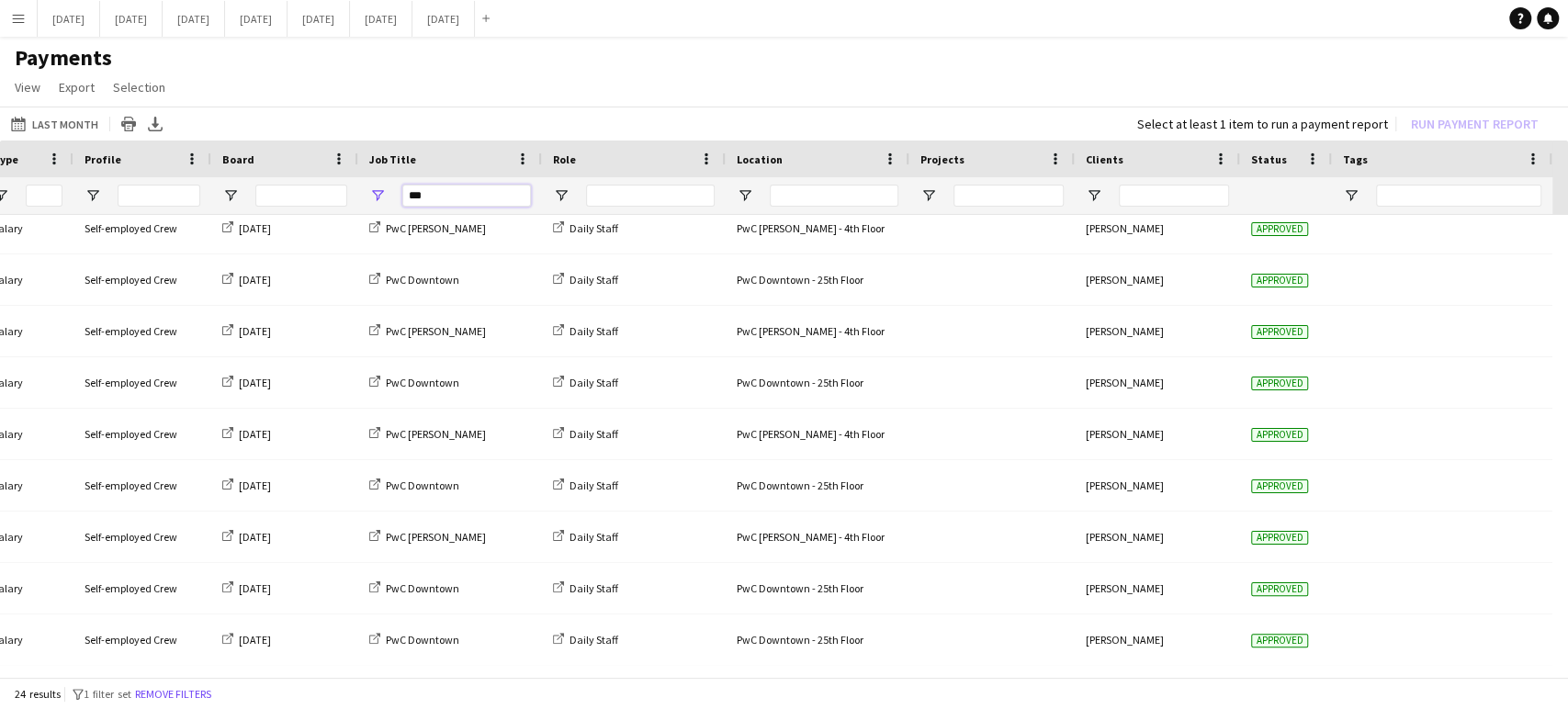
click at [431, 193] on input "***" at bounding box center [466, 195] width 129 height 22
type input "*"
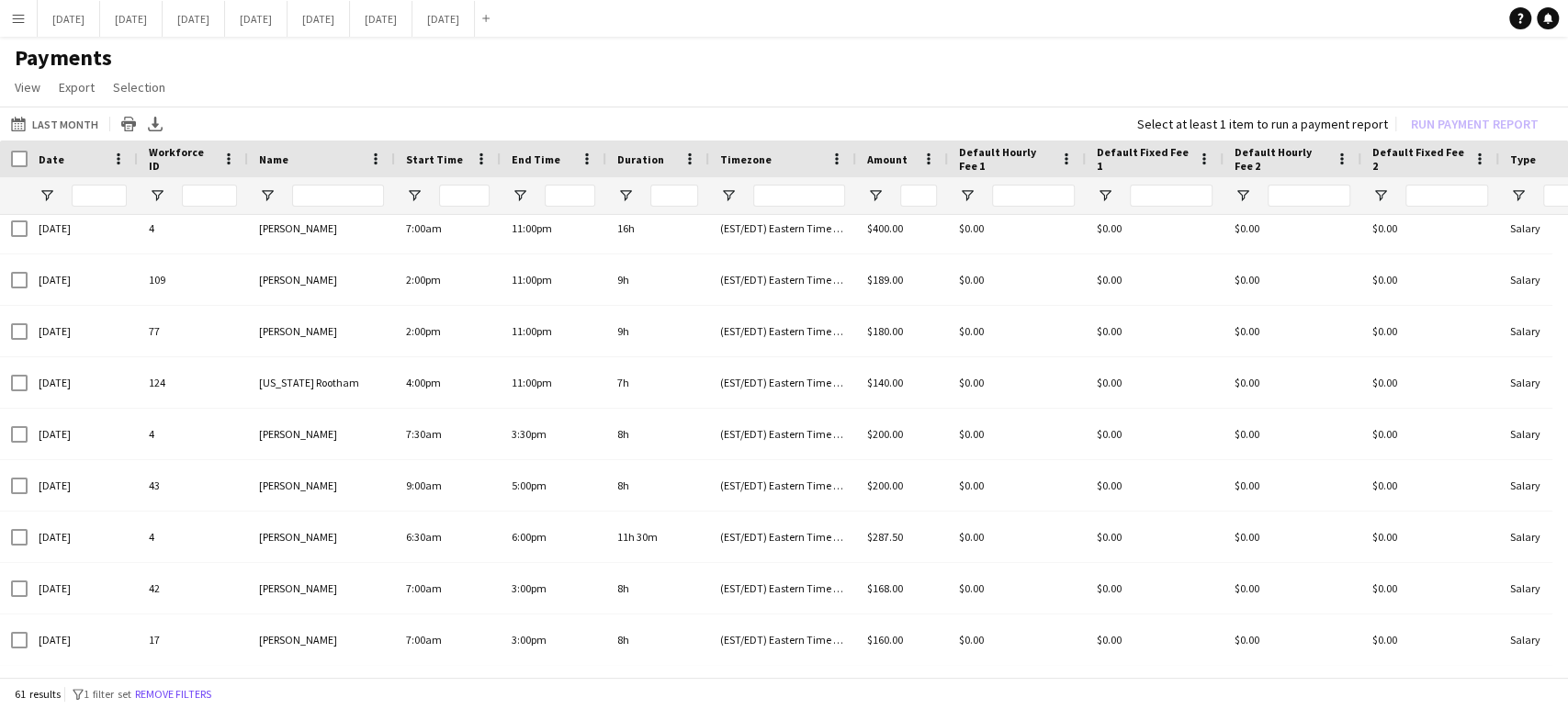
type input "***"
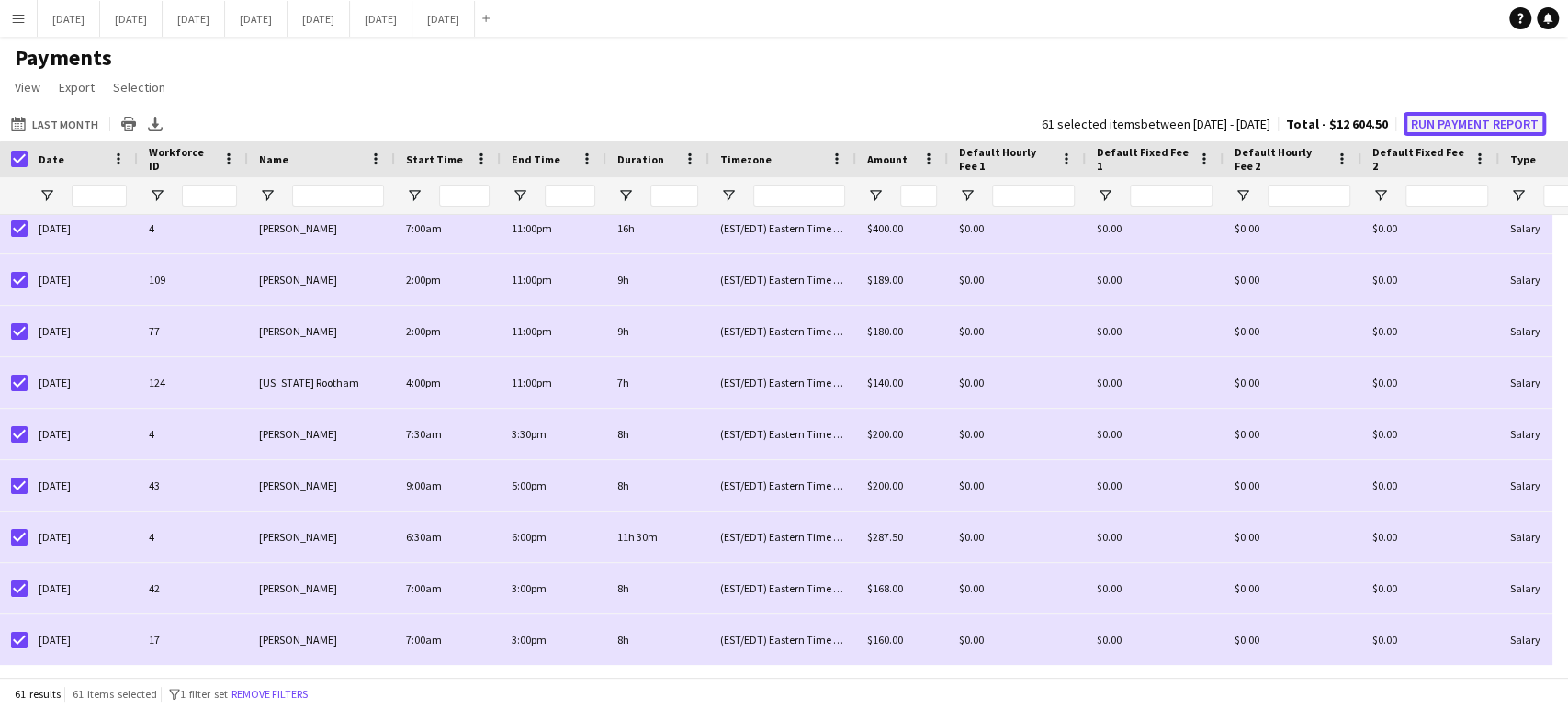
click at [1440, 123] on button "Run Payment Report" at bounding box center [1474, 123] width 142 height 24
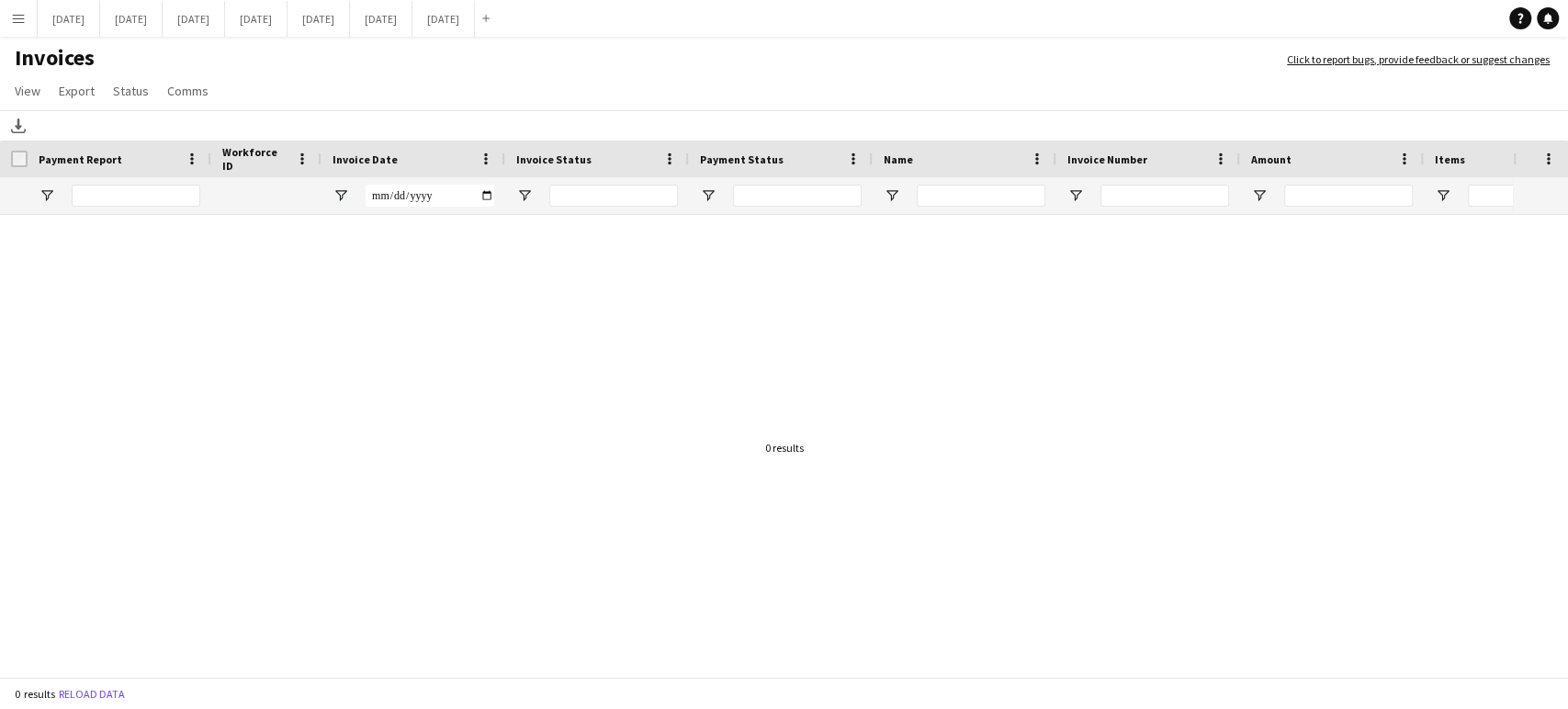
click at [19, 26] on button "Menu" at bounding box center [18, 18] width 37 height 37
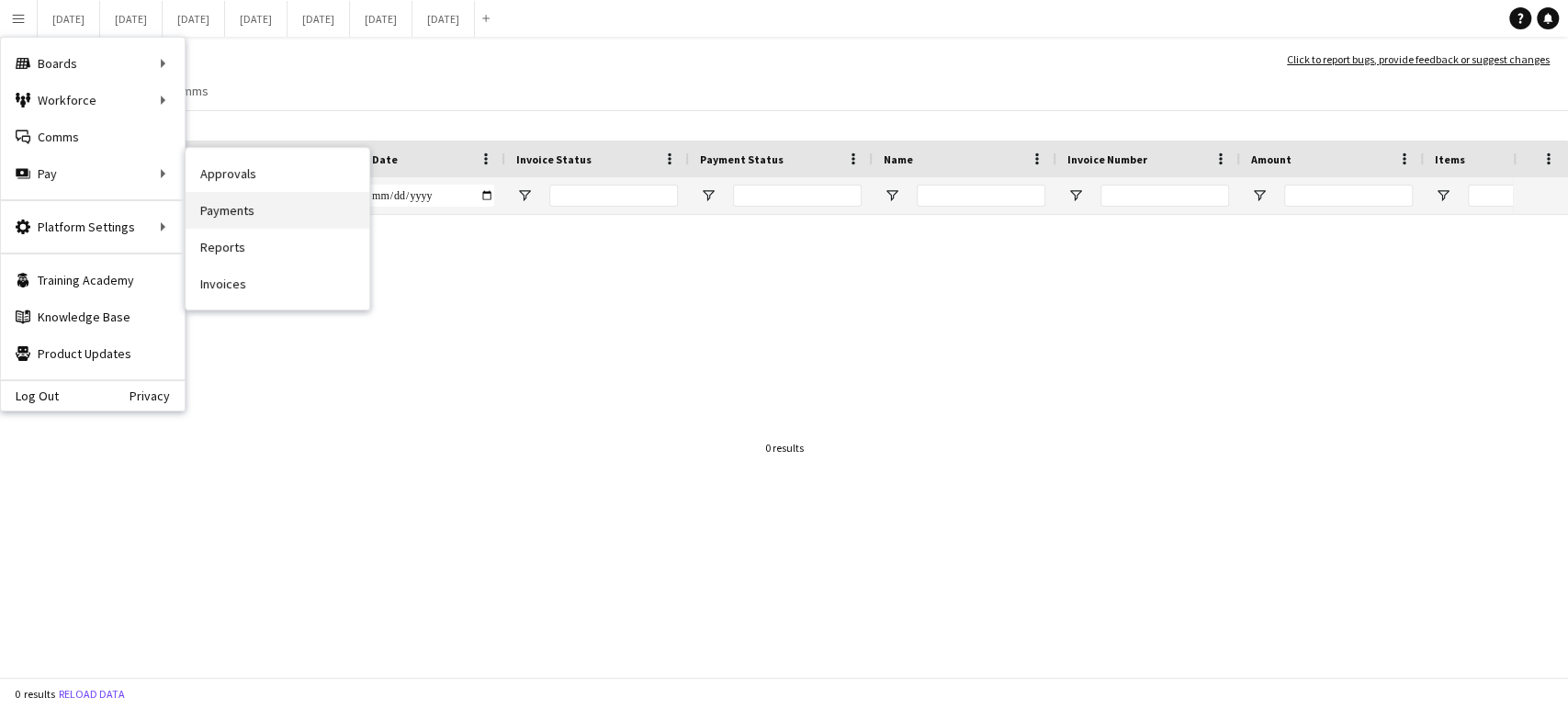
click at [215, 208] on link "Payments" at bounding box center [277, 210] width 184 height 37
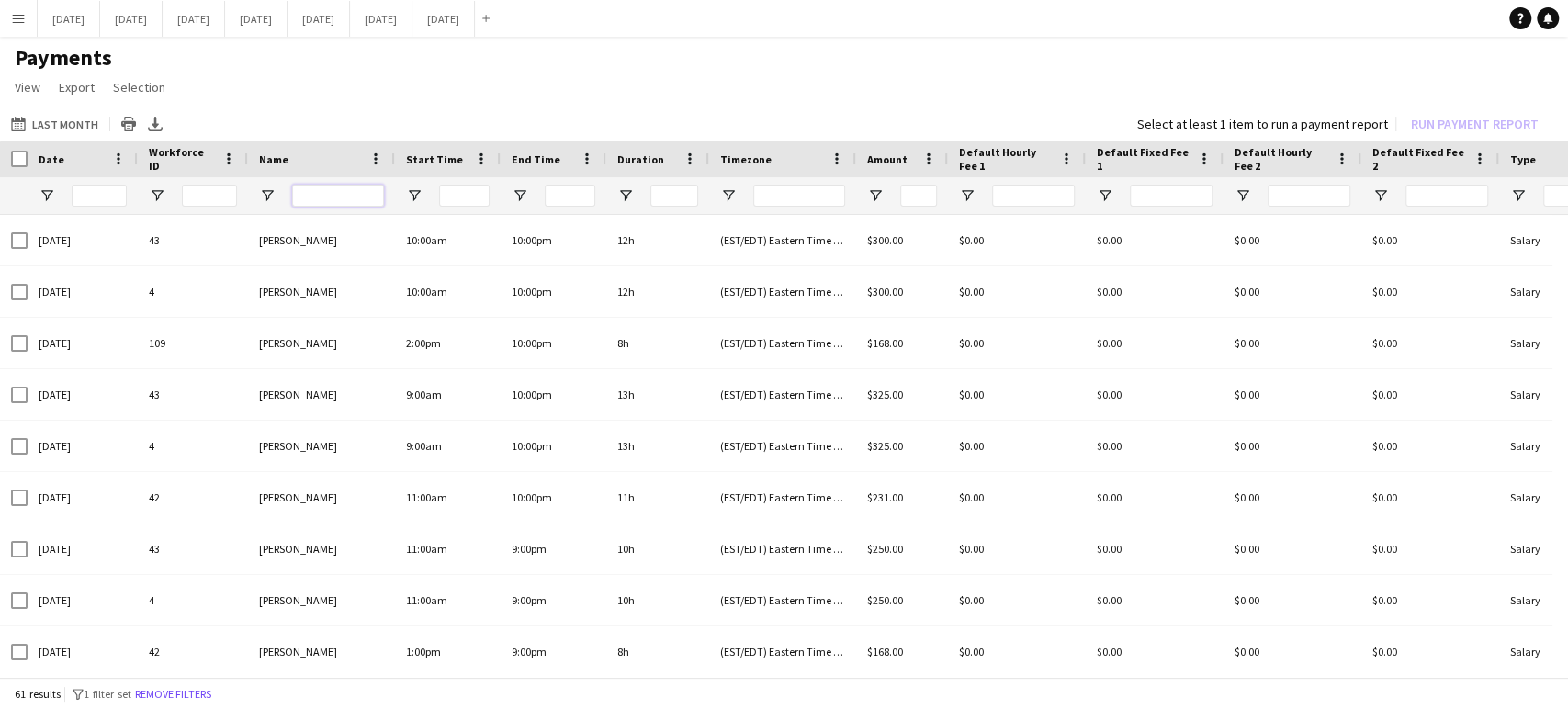
click at [310, 197] on input "Name Filter Input" at bounding box center [338, 195] width 92 height 22
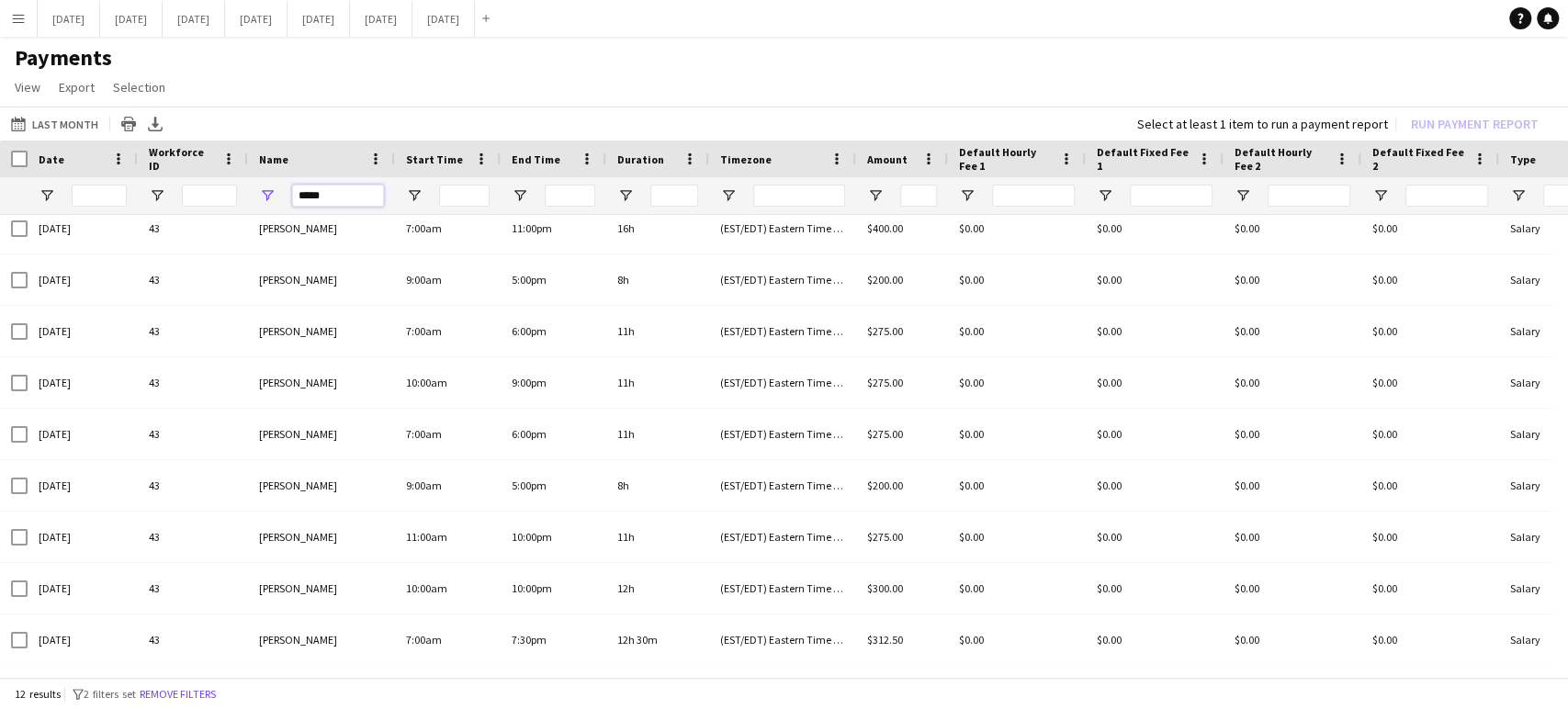
type input "****"
click at [1446, 123] on div "Select at least 1 item to run a payment report Run Payment Report" at bounding box center [1341, 123] width 438 height 25
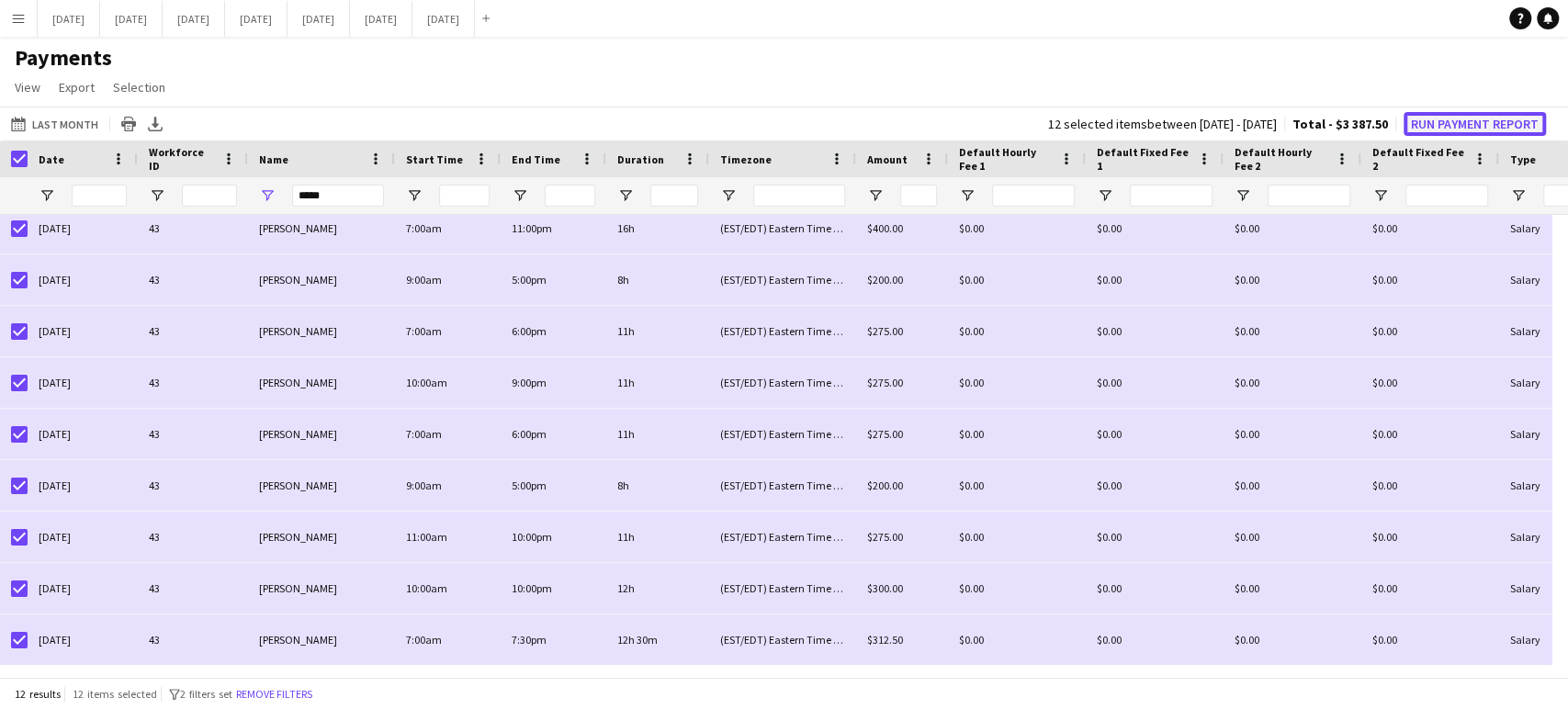
click at [1457, 127] on button "Run Payment Report" at bounding box center [1474, 123] width 142 height 24
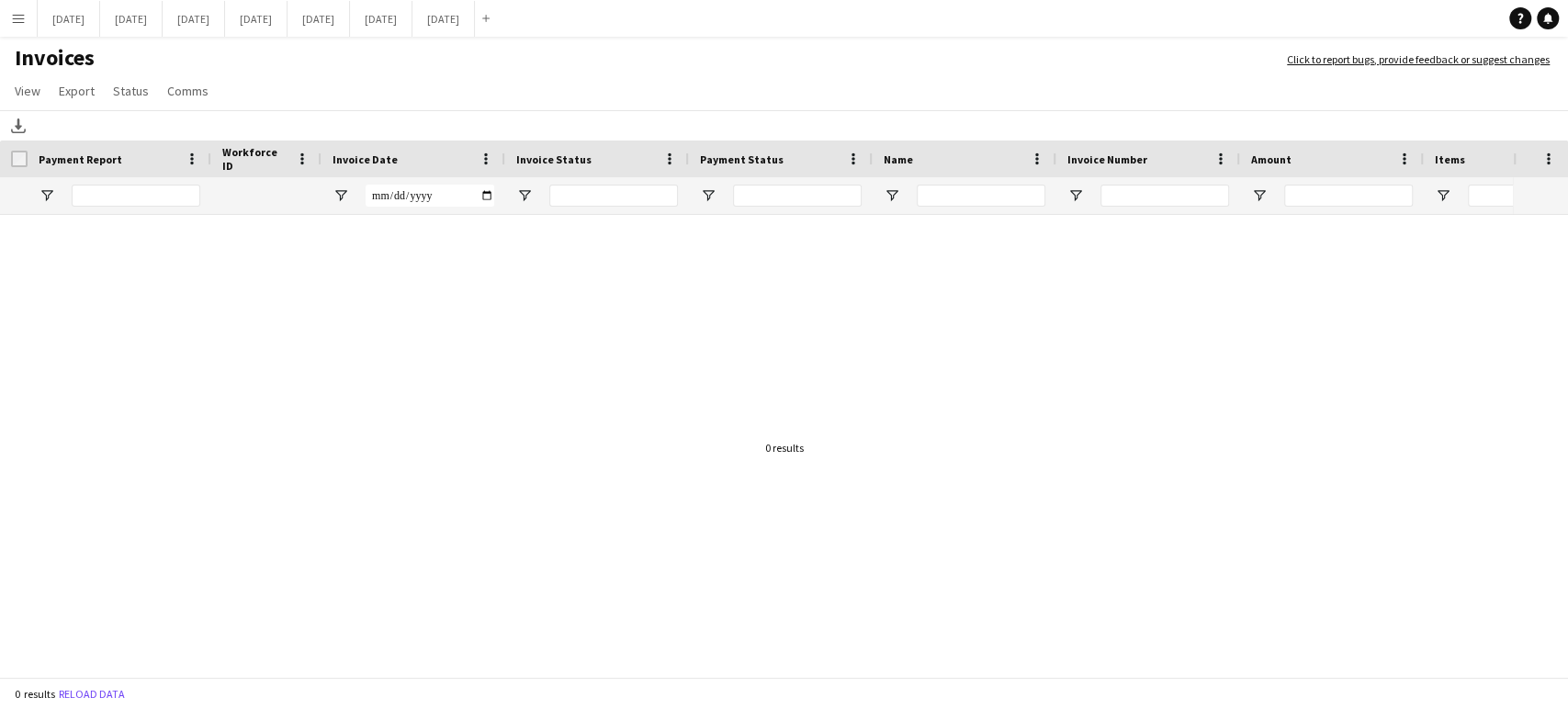
click at [28, 14] on button "Menu" at bounding box center [18, 18] width 37 height 37
